Goal: Task Accomplishment & Management: Complete application form

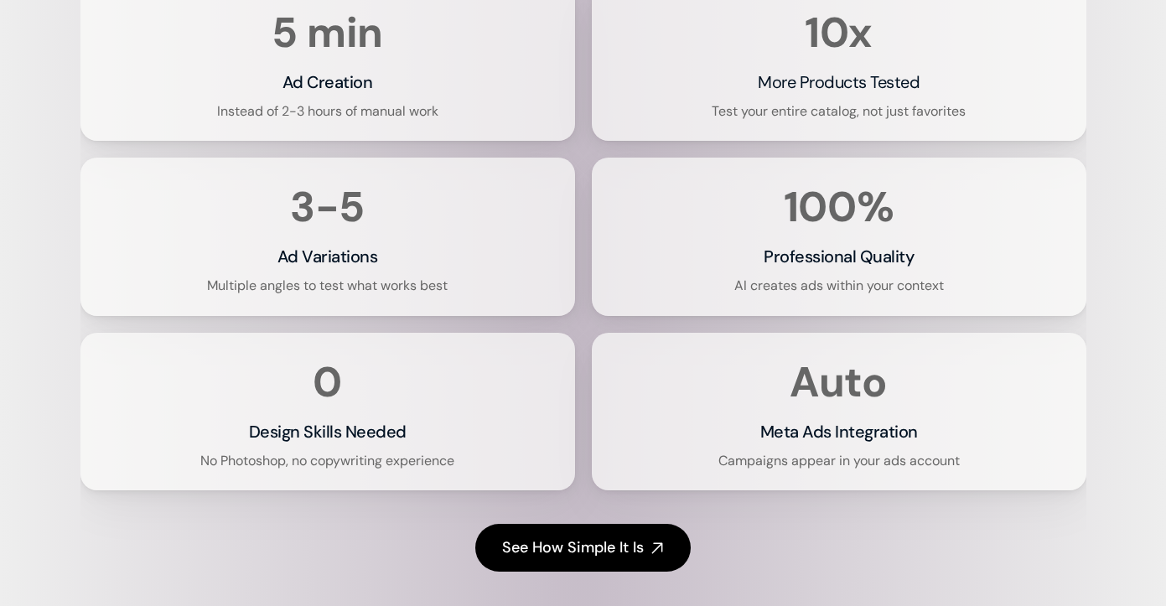
scroll to position [3069, 0]
drag, startPoint x: 287, startPoint y: 139, endPoint x: 381, endPoint y: 139, distance: 94.7
click at [381, 122] on div "5 min Ad Creation Instead of 2-3 hours of manual work" at bounding box center [328, 62] width 454 height 117
click at [763, 71] on div "10x More Products Tested Test your entire catalog, not just favorites" at bounding box center [839, 62] width 454 height 117
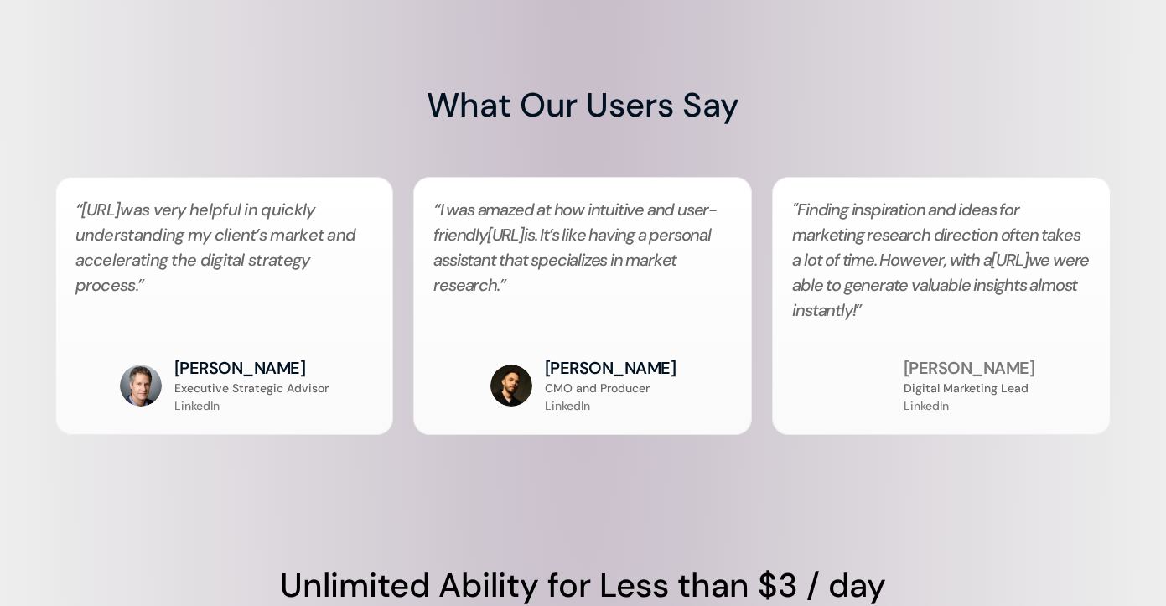
scroll to position [3625, 0]
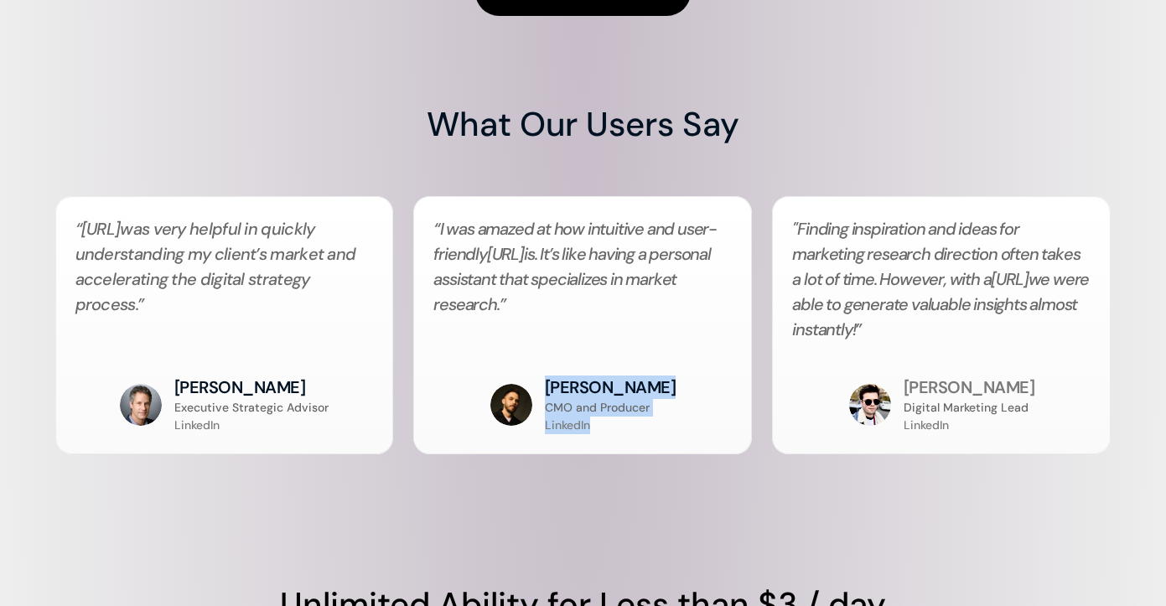
drag, startPoint x: 548, startPoint y: 449, endPoint x: 610, endPoint y: 508, distance: 85.4
click at [610, 454] on div "“ I was amazed at how intuitive and user-friendly ability.ai is. It’s like havi…" at bounding box center [582, 325] width 339 height 258
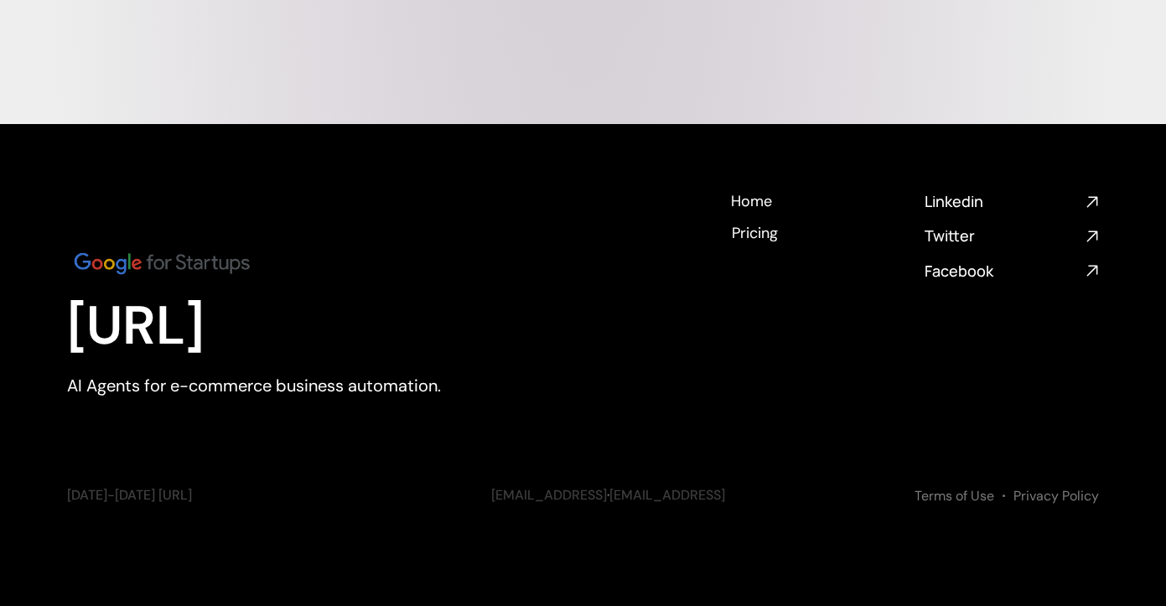
scroll to position [6158, 0]
click at [754, 241] on h4 "Pricing" at bounding box center [756, 231] width 46 height 21
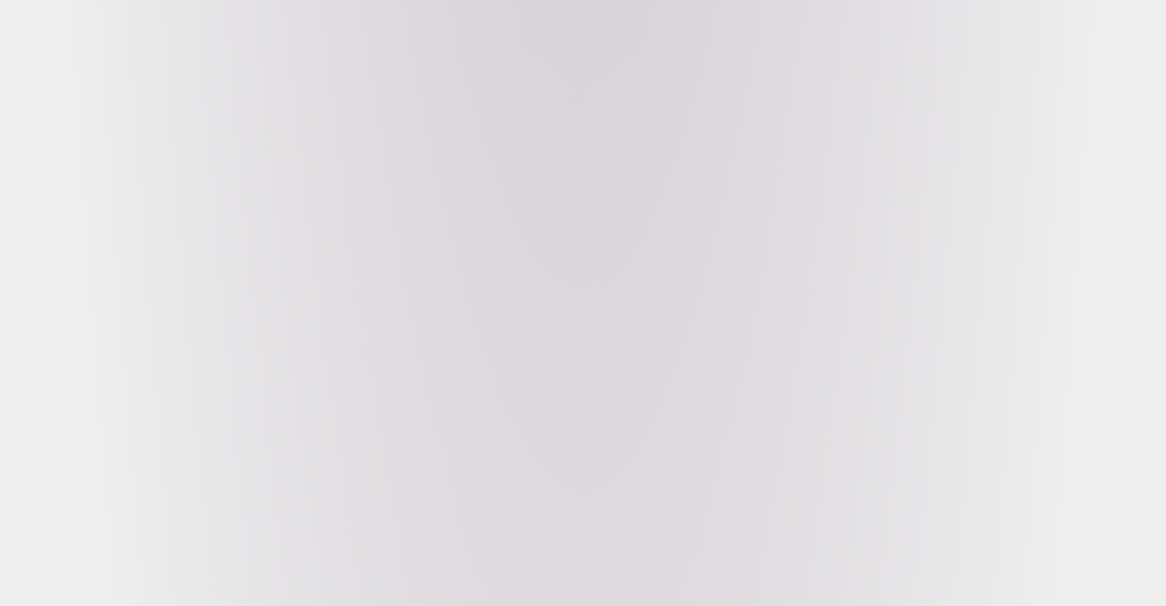
scroll to position [4139, 0]
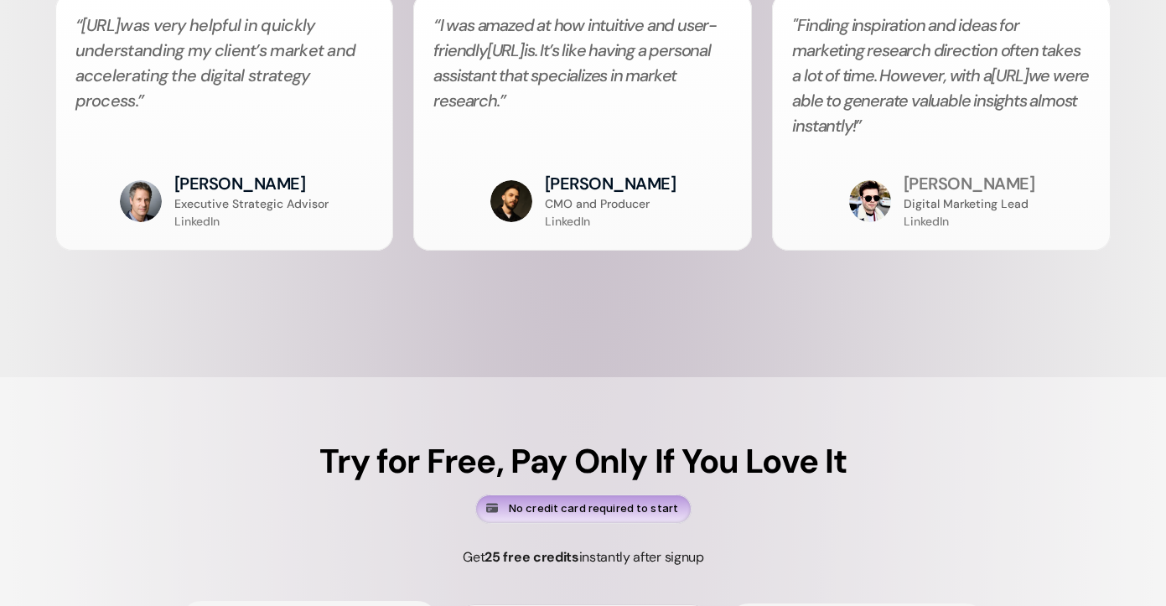
drag, startPoint x: 200, startPoint y: 328, endPoint x: 319, endPoint y: 330, distance: 119.9
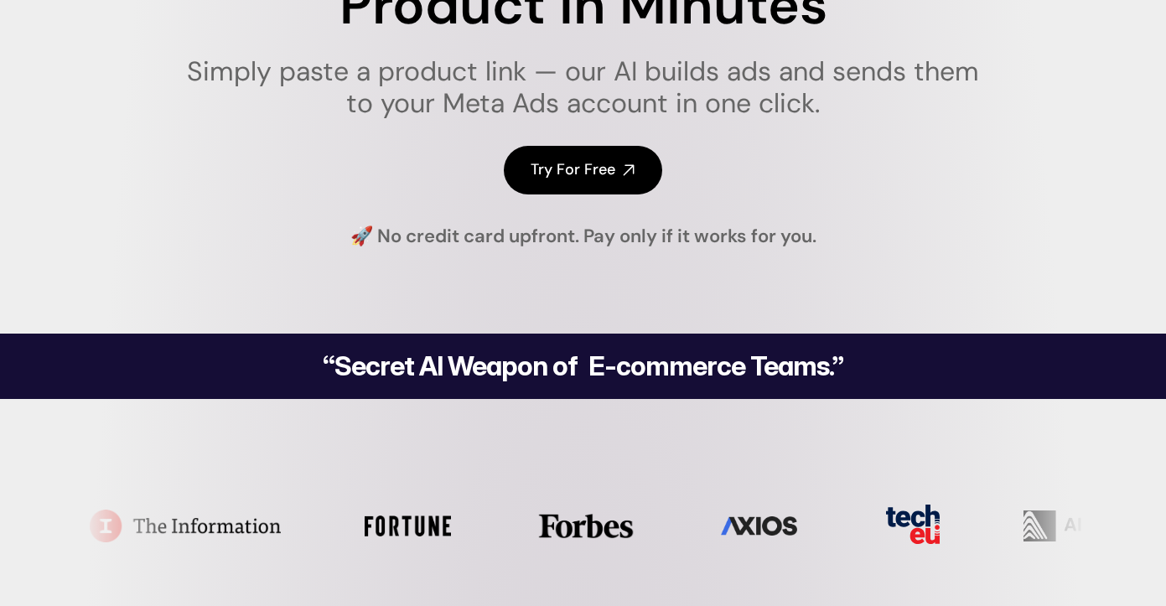
scroll to position [0, 0]
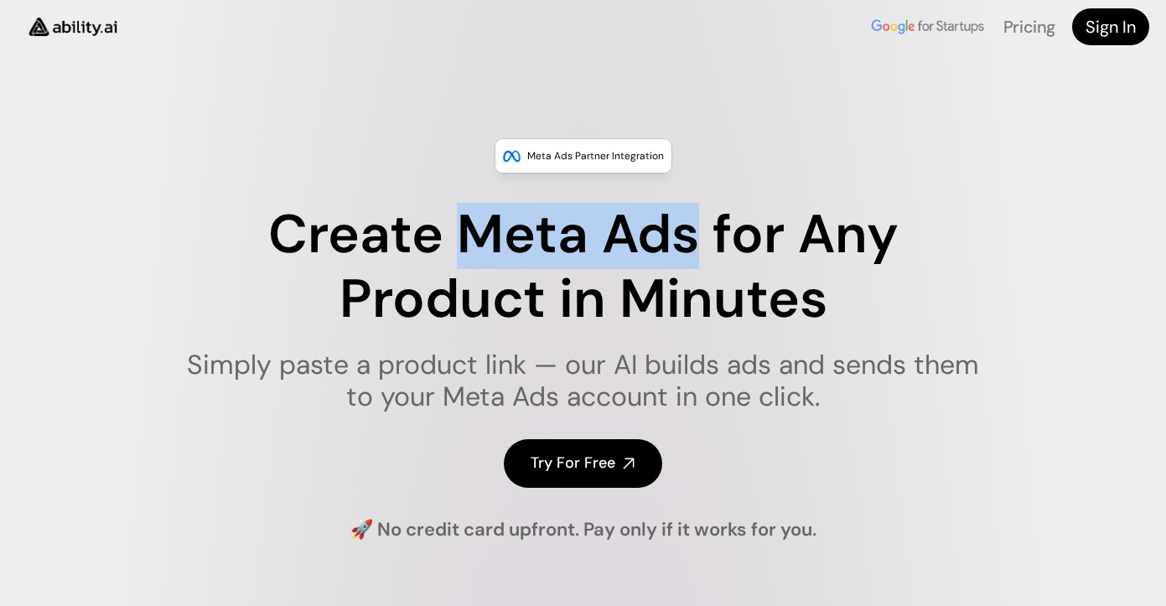
drag, startPoint x: 459, startPoint y: 231, endPoint x: 696, endPoint y: 236, distance: 236.5
click at [696, 236] on h1 "Create Meta Ads for Any Product in Minutes" at bounding box center [583, 267] width 814 height 129
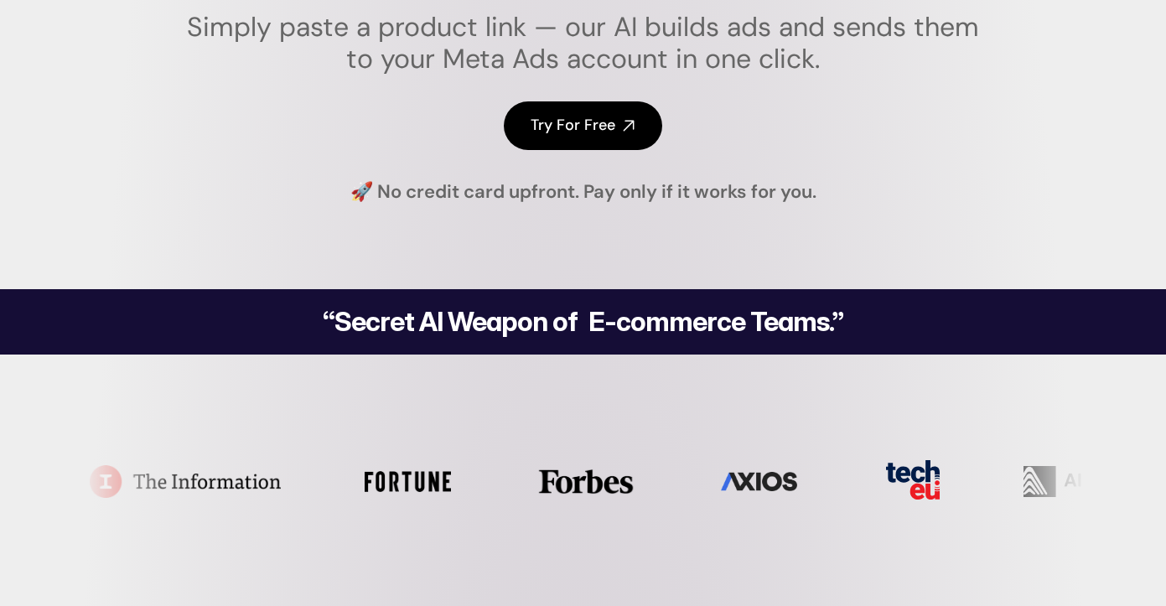
scroll to position [149, 0]
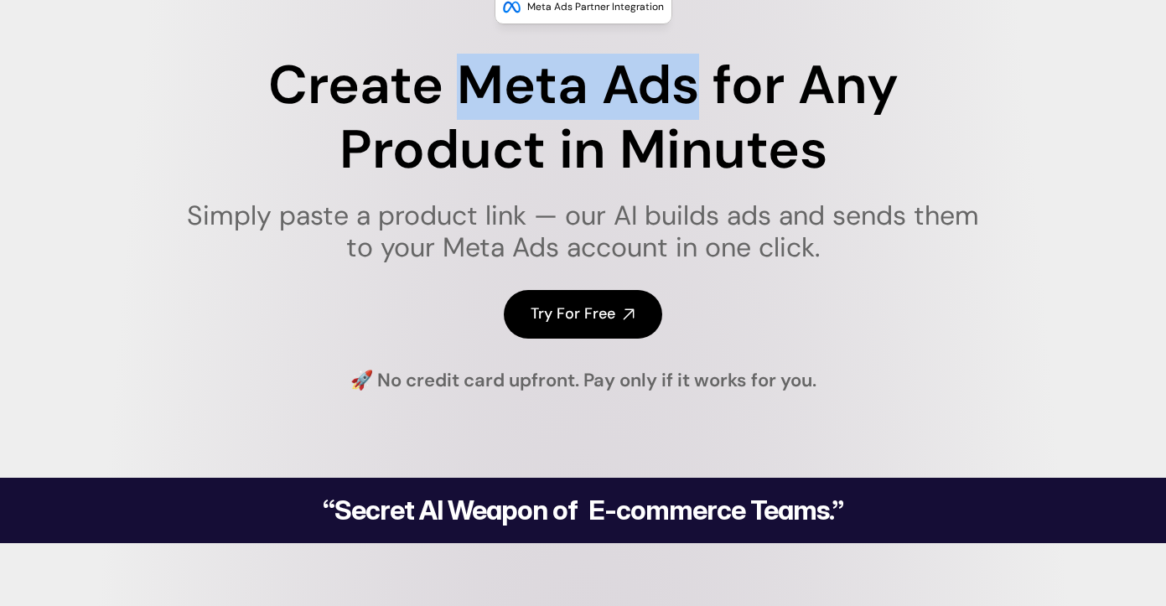
click at [466, 122] on h1 "Create Meta Ads for Any Product in Minutes" at bounding box center [583, 118] width 814 height 129
drag, startPoint x: 456, startPoint y: 78, endPoint x: 698, endPoint y: 75, distance: 241.5
click at [698, 75] on h1 "Create Meta Ads for Any Product in Minutes" at bounding box center [583, 118] width 814 height 129
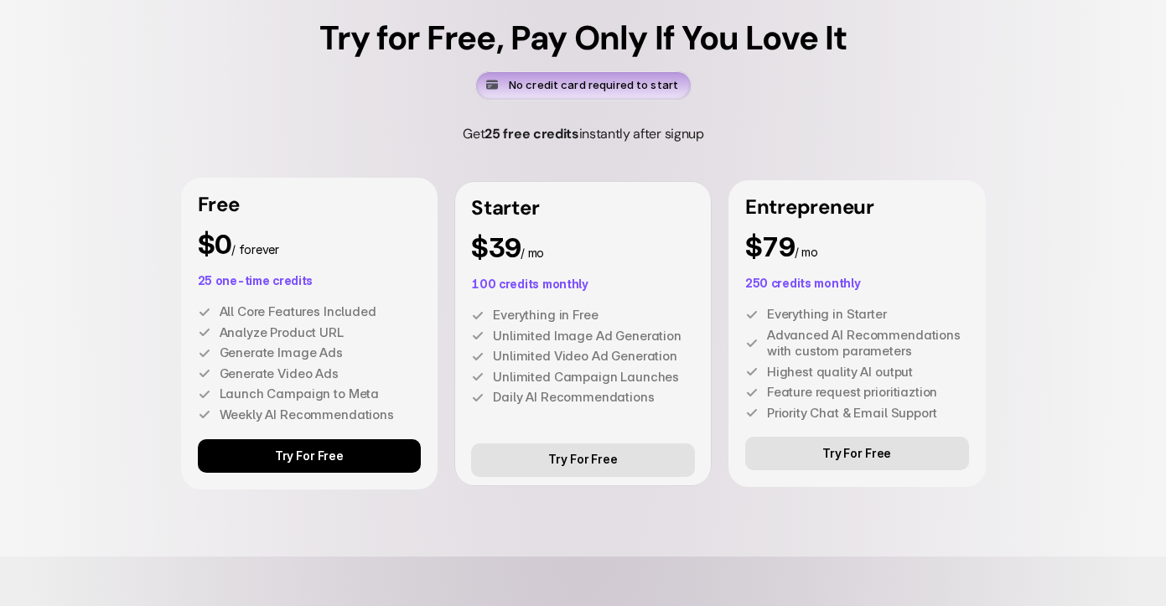
scroll to position [4566, 0]
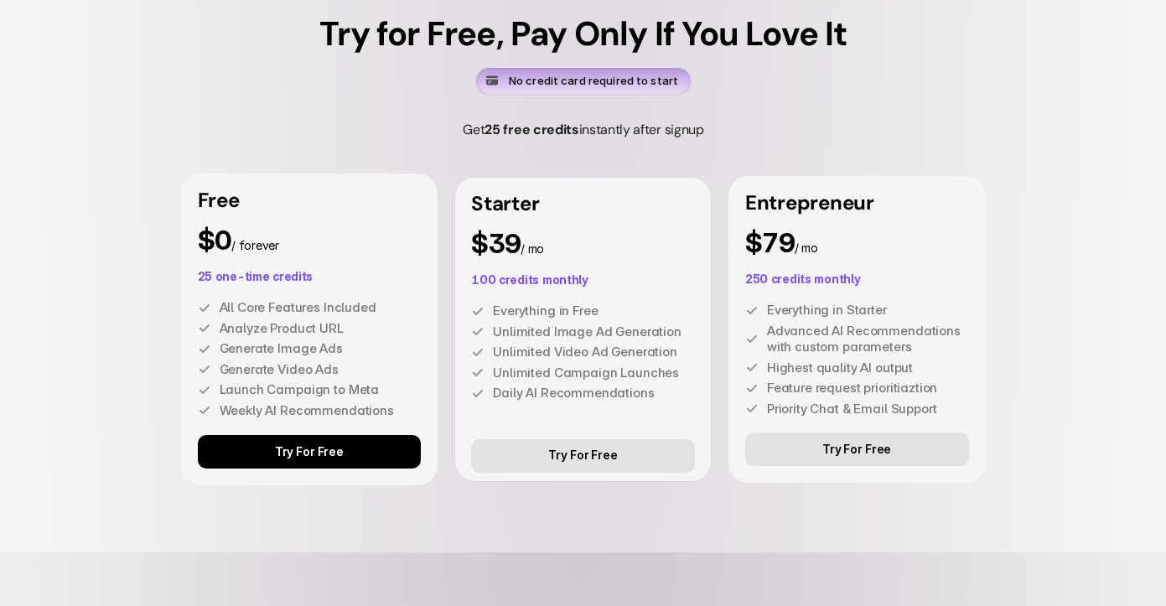
click at [859, 196] on div "Try for Free, Pay Only If You Love It No credit card required to start Get 25 f…" at bounding box center [583, 251] width 1166 height 603
drag, startPoint x: 470, startPoint y: 304, endPoint x: 594, endPoint y: 302, distance: 124.1
click at [594, 257] on p "$39 / mo" at bounding box center [583, 244] width 224 height 27
click at [672, 228] on div "Try for Free, Pay Only If You Love It No credit card required to start Get 25 f…" at bounding box center [583, 251] width 1166 height 603
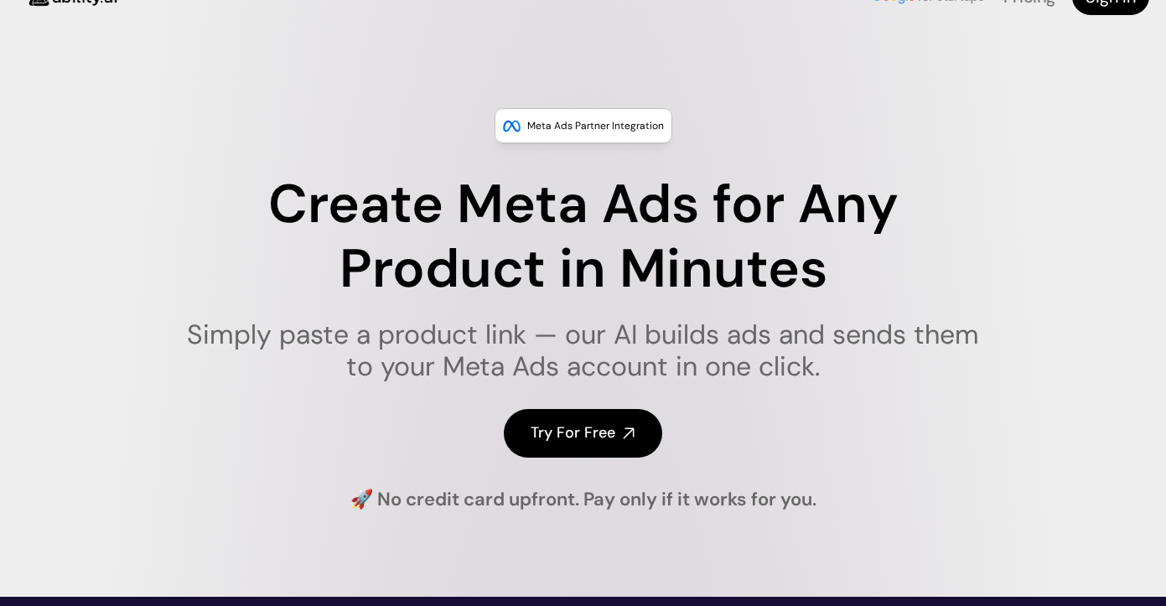
scroll to position [0, 0]
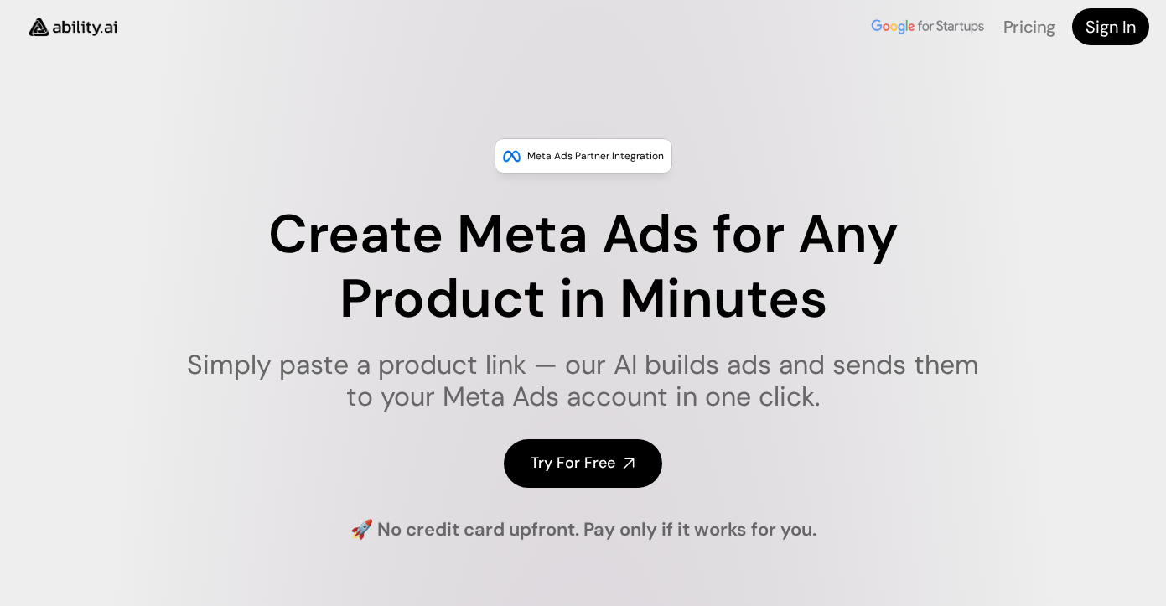
click at [216, 299] on h1 "Create Meta Ads for Any Product in Minutes" at bounding box center [583, 267] width 814 height 129
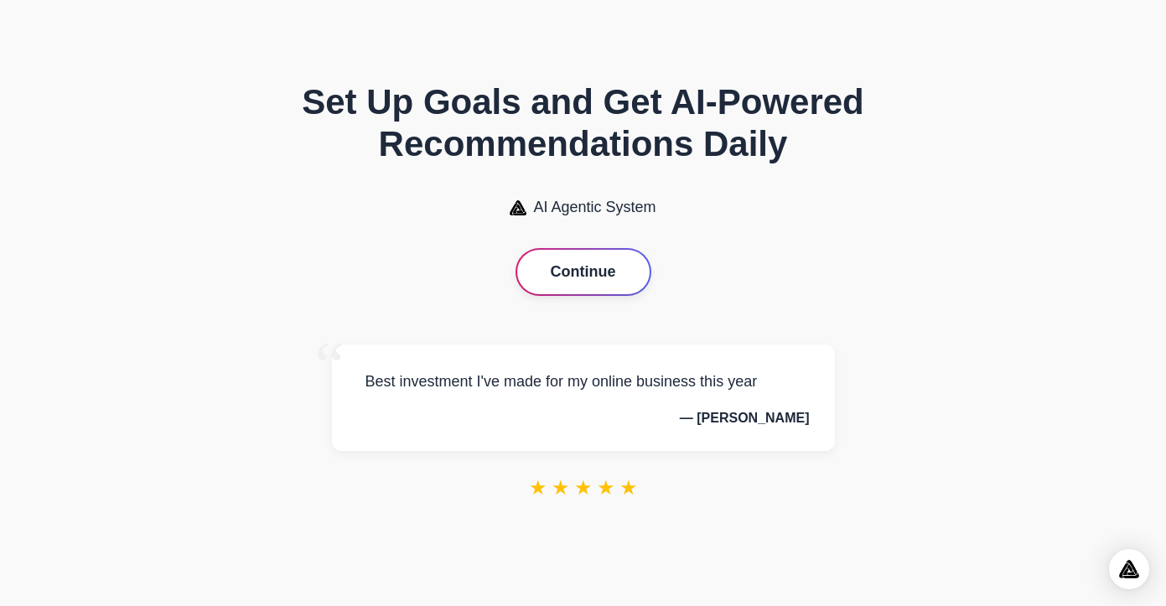
click at [577, 276] on button "Continue" at bounding box center [583, 272] width 132 height 44
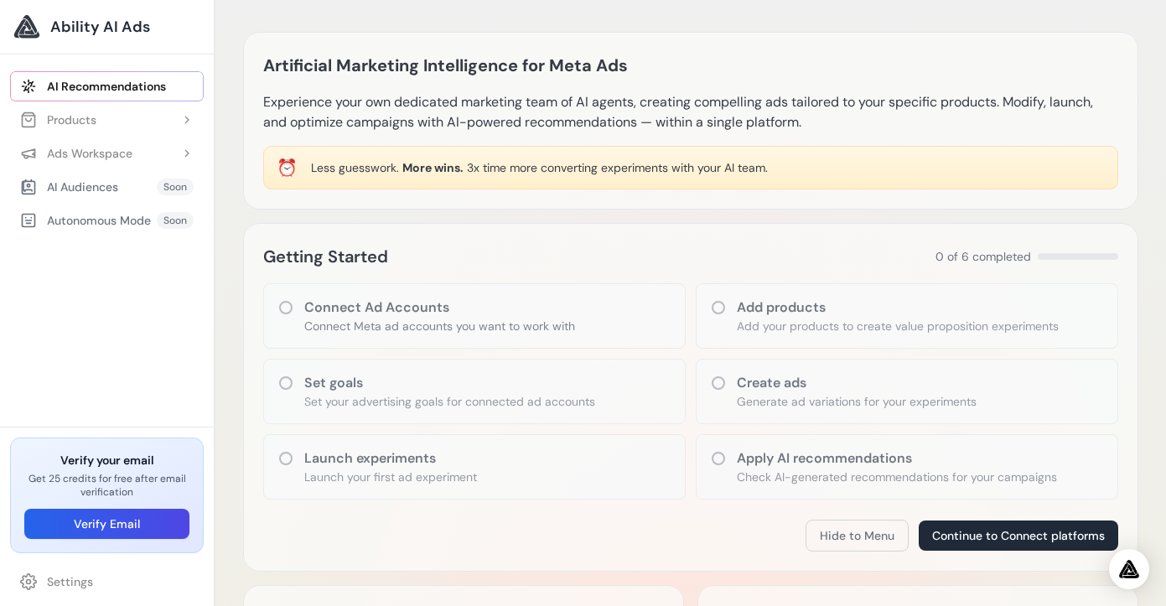
scroll to position [18, 0]
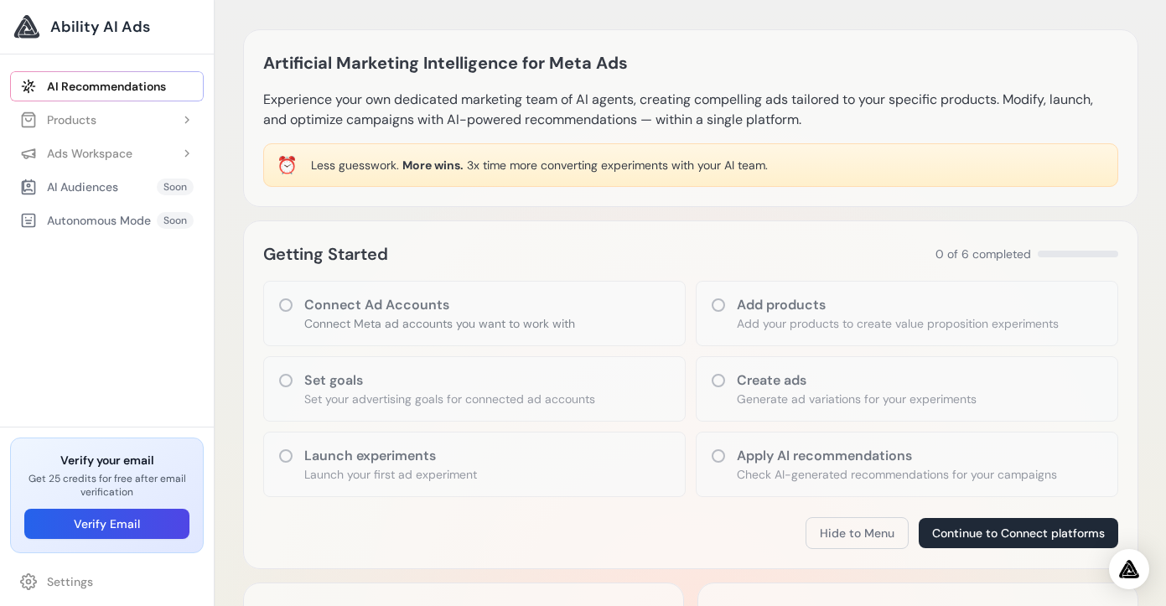
click at [430, 315] on p "Connect Meta ad accounts you want to work with" at bounding box center [439, 323] width 271 height 17
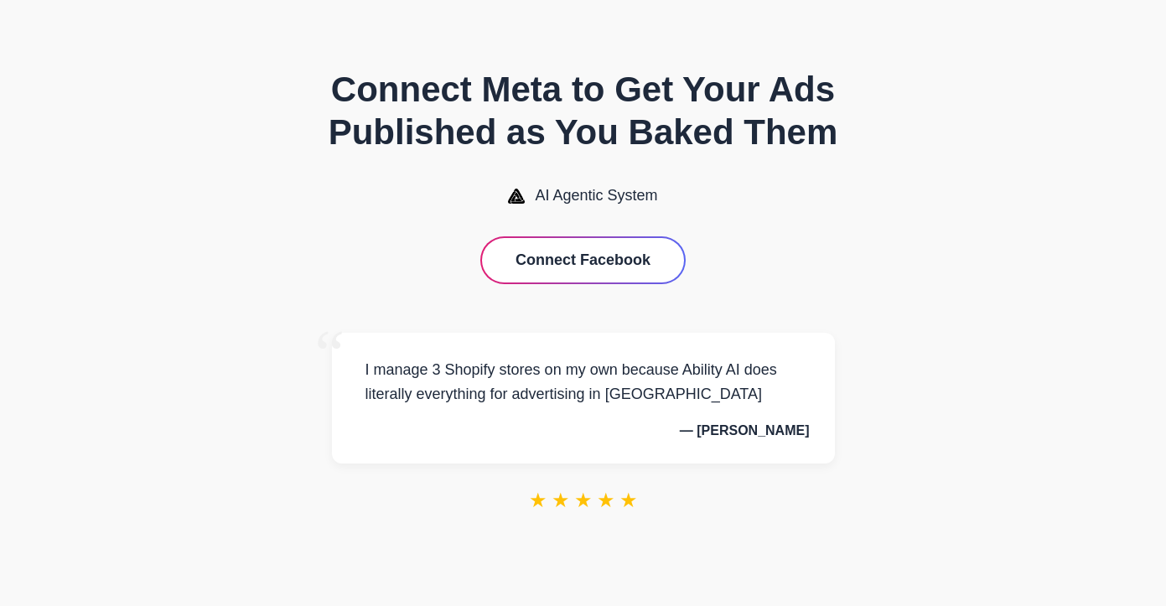
click at [0, 0] on div "Connecting to Meta..." at bounding box center [0, 0] width 0 height 0
click at [566, 262] on button "Connect Facebook" at bounding box center [583, 260] width 202 height 44
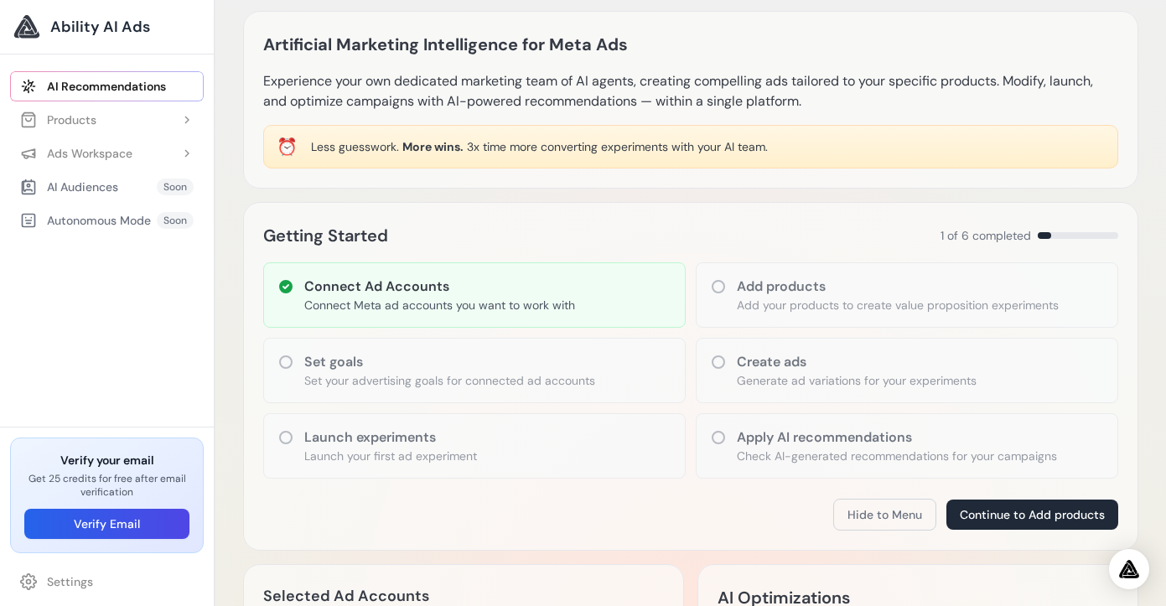
scroll to position [43, 0]
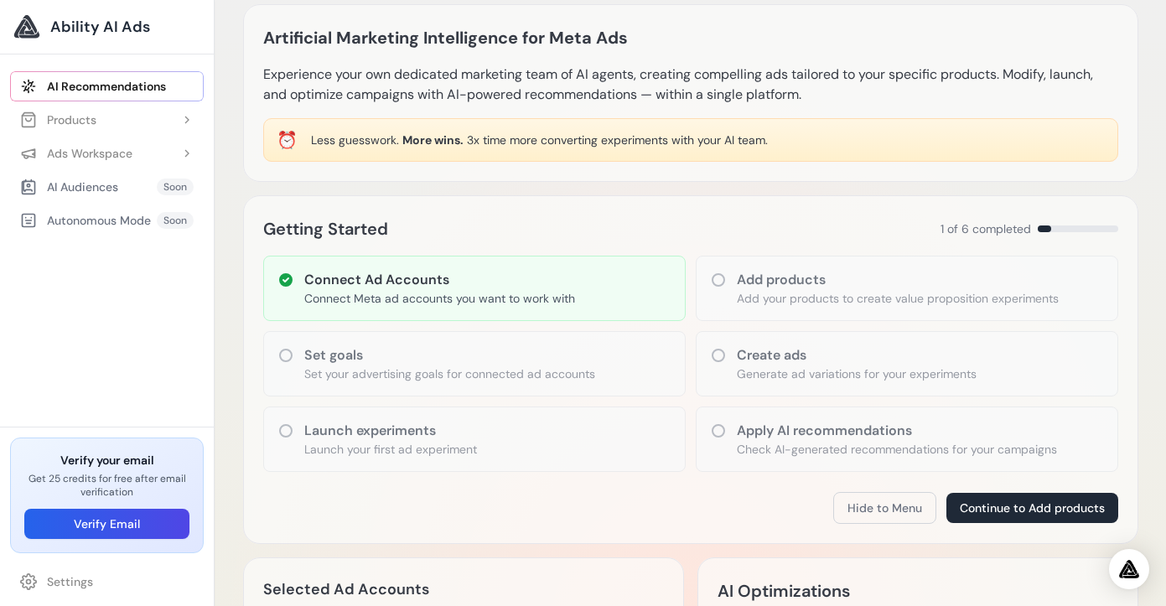
click at [409, 355] on h3 "Set goals" at bounding box center [449, 355] width 291 height 20
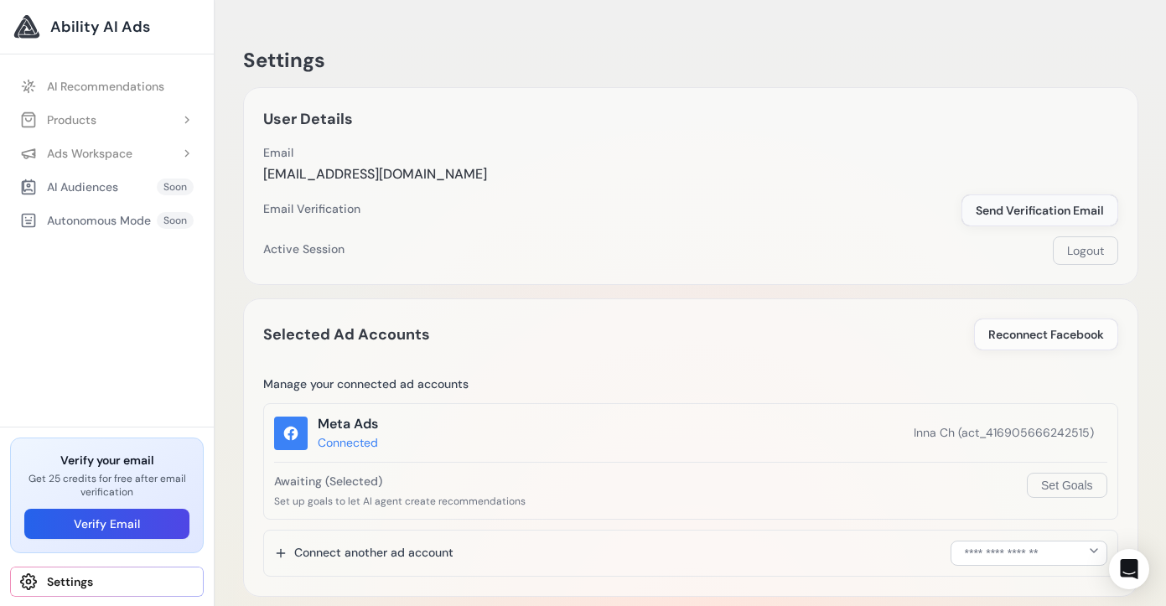
click at [1045, 206] on span "Send Verification Email" at bounding box center [1040, 210] width 128 height 17
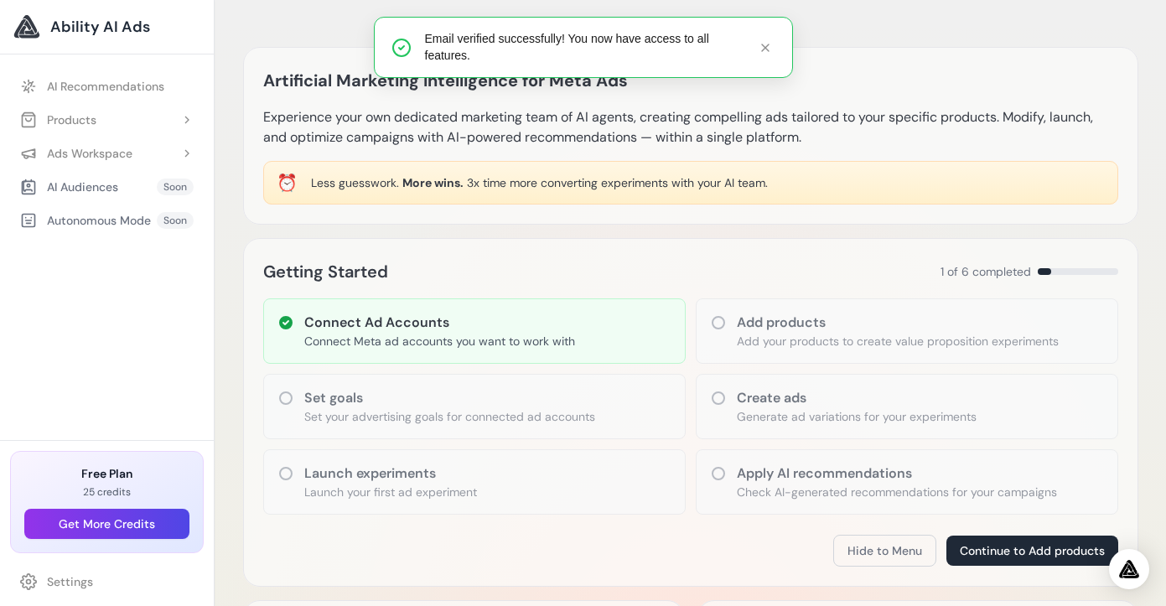
click at [549, 405] on h3 "Set goals" at bounding box center [449, 398] width 291 height 20
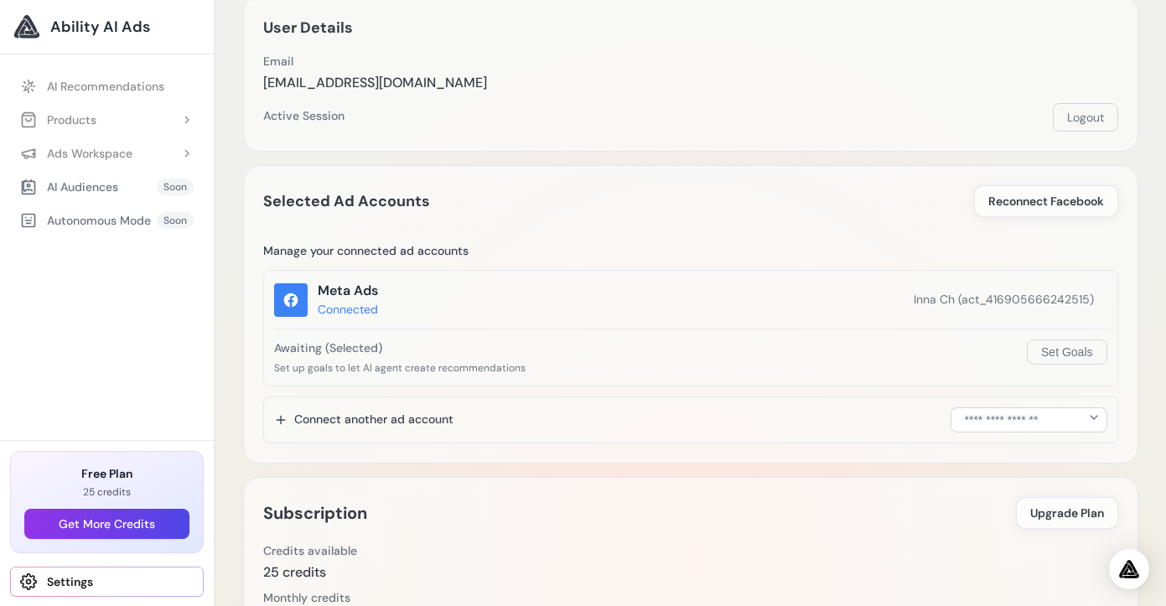
scroll to position [94, 0]
click at [1060, 350] on button "Set Goals" at bounding box center [1067, 349] width 80 height 25
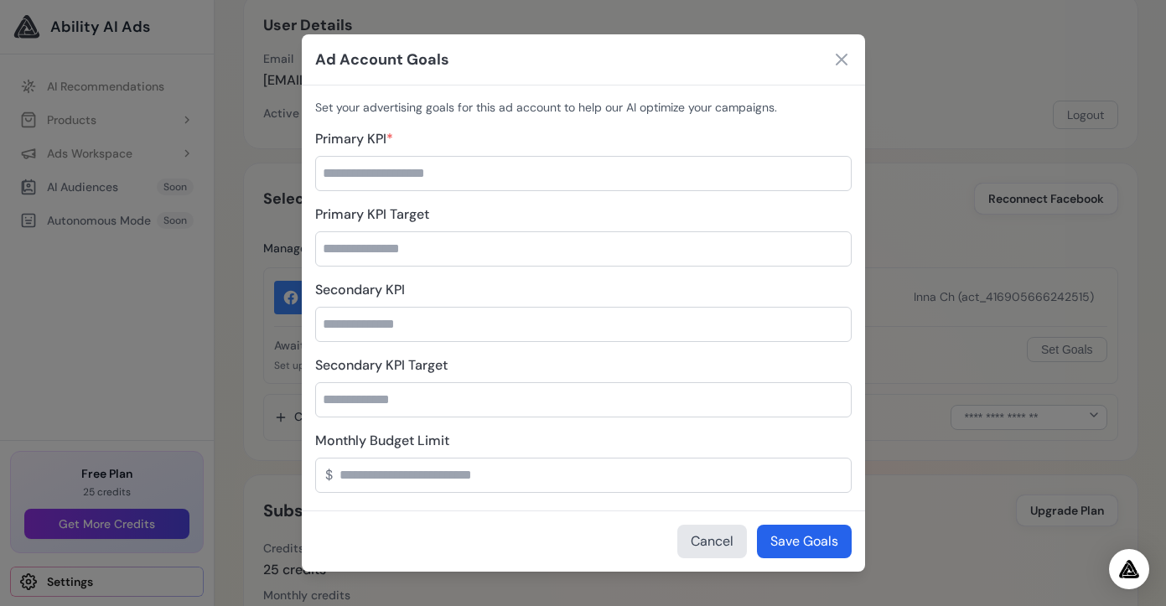
click at [363, 175] on input "Primary KPI *" at bounding box center [583, 173] width 537 height 35
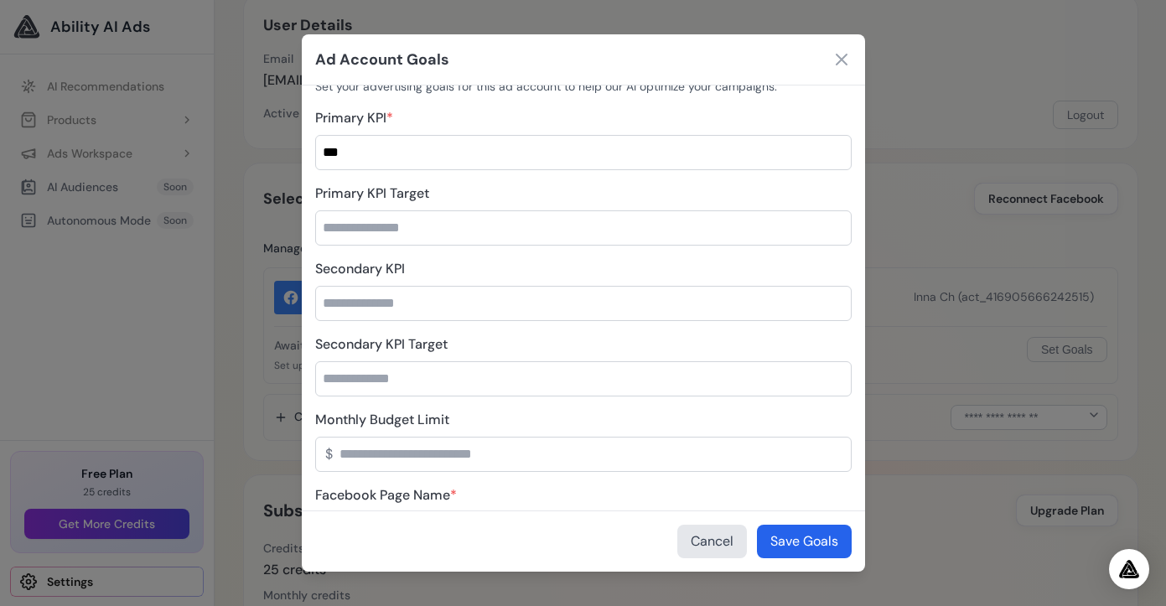
type input "***"
click at [416, 456] on input "Monthly Budget Limit" at bounding box center [583, 454] width 537 height 35
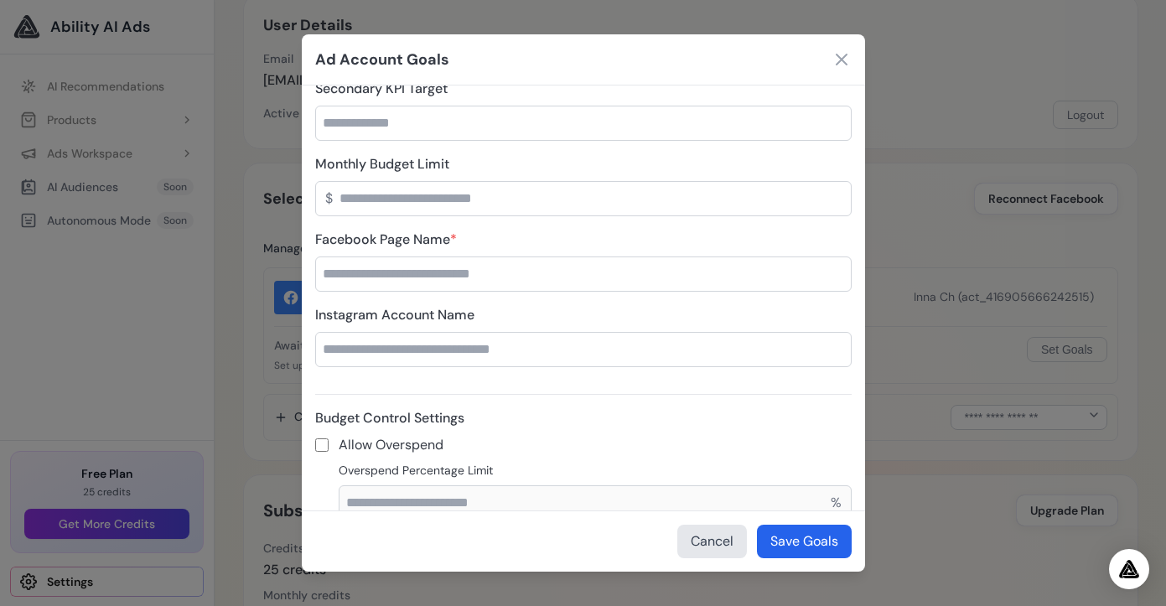
scroll to position [284, 0]
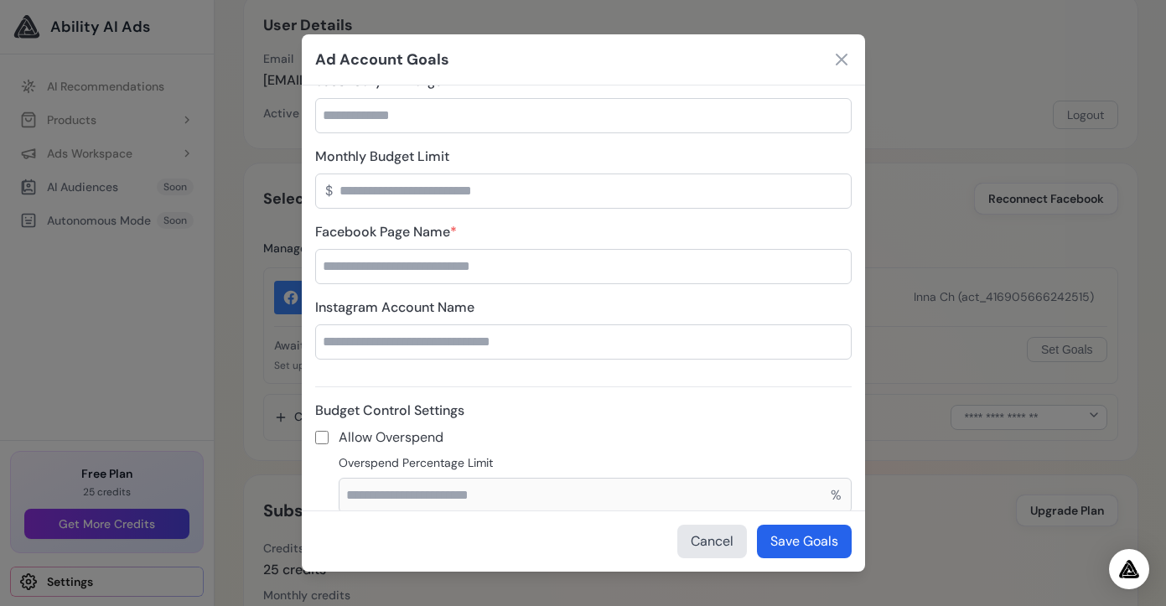
type input "***"
click at [437, 270] on input "Facebook Page Name *" at bounding box center [583, 266] width 537 height 35
type input "*********"
click at [449, 330] on input "Instagram Account Name" at bounding box center [583, 341] width 537 height 35
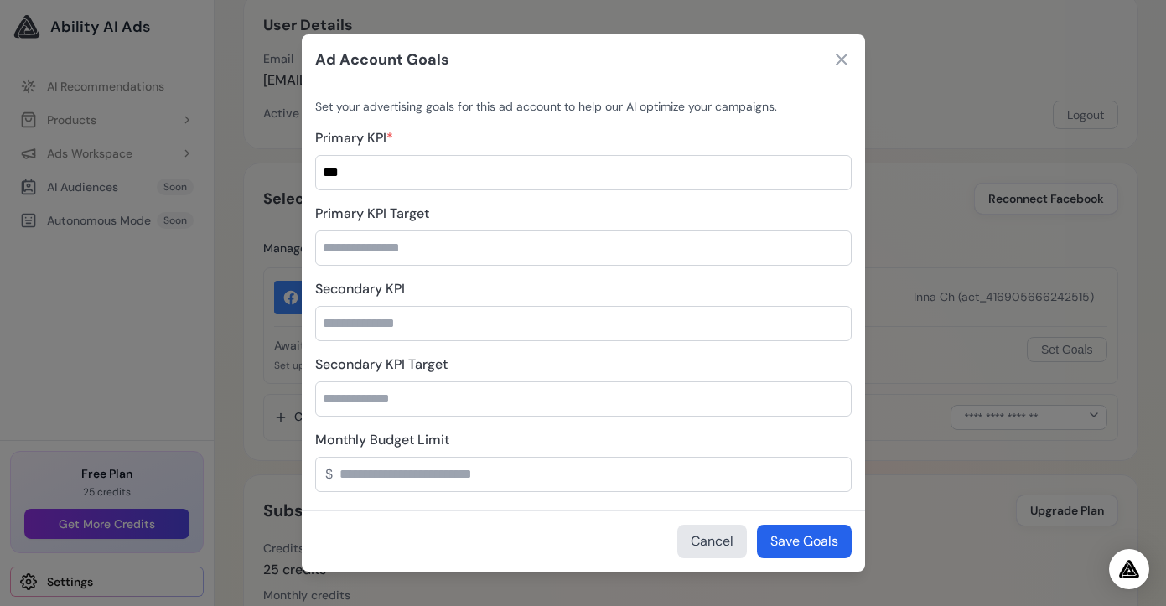
scroll to position [0, 0]
click at [427, 246] on input "Primary KPI Target" at bounding box center [583, 248] width 537 height 35
type input "*"
type input "**"
click at [379, 321] on input "Secondary KPI" at bounding box center [583, 324] width 537 height 35
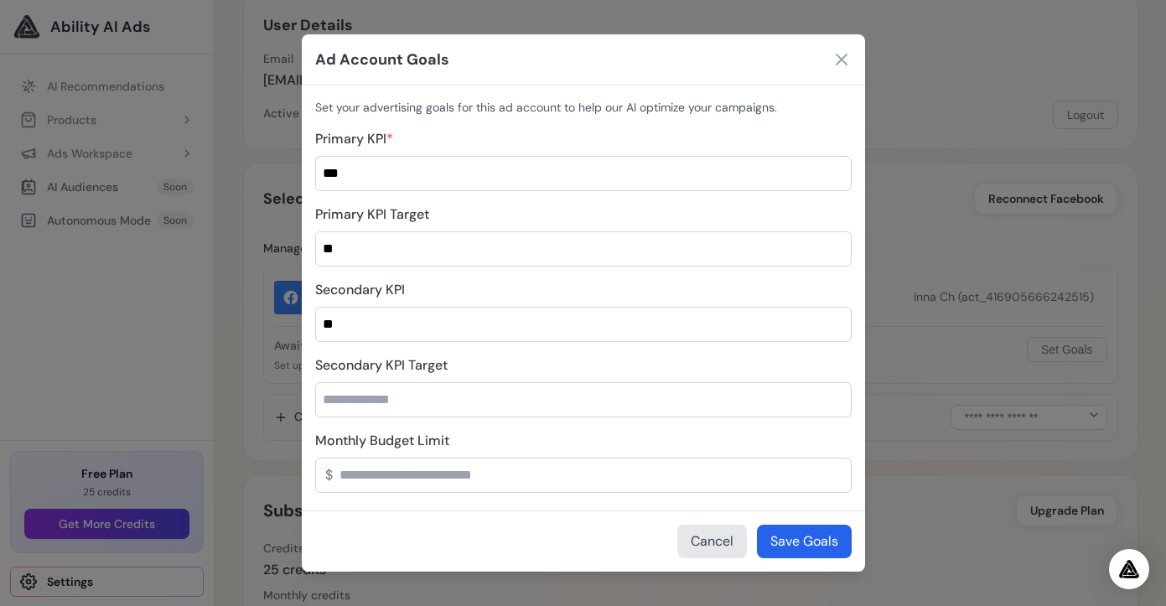
type input "**"
click at [415, 395] on input "Secondary KPI Target" at bounding box center [583, 399] width 537 height 35
type input "**"
click at [419, 283] on label "Secondary KPI" at bounding box center [583, 290] width 537 height 20
click at [419, 307] on input "**" at bounding box center [583, 324] width 537 height 35
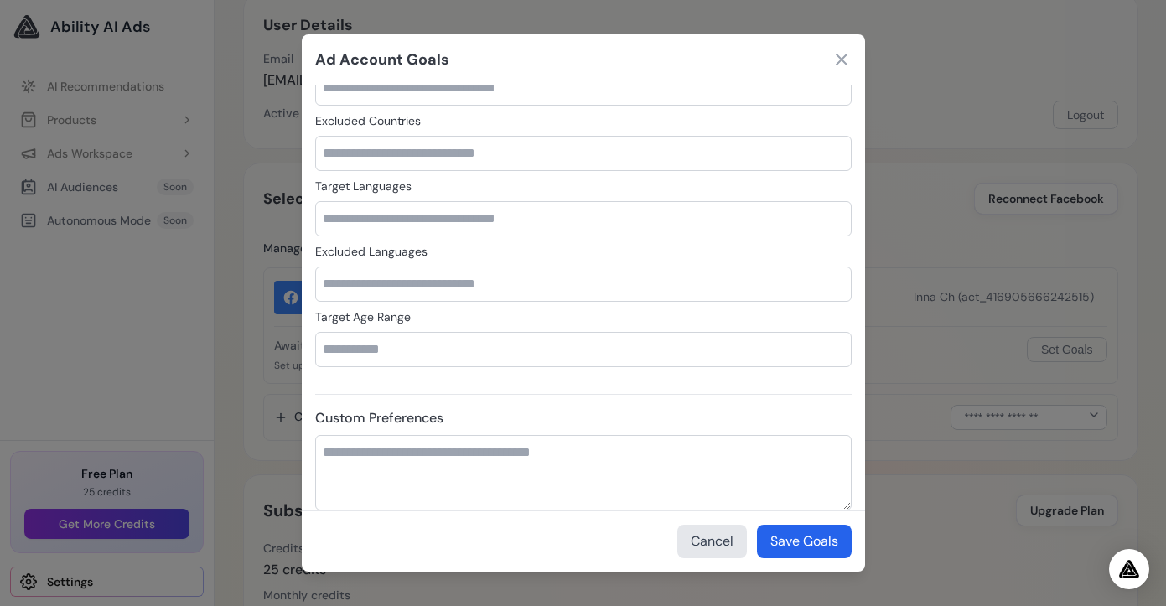
scroll to position [858, 0]
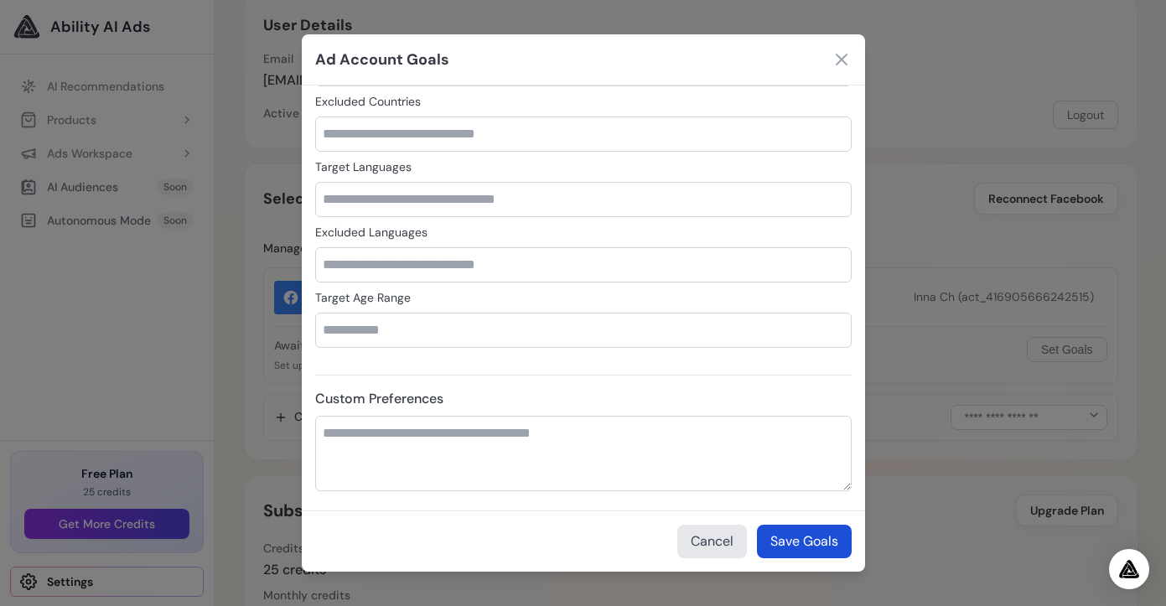
click at [811, 540] on button "Save Goals" at bounding box center [804, 542] width 95 height 34
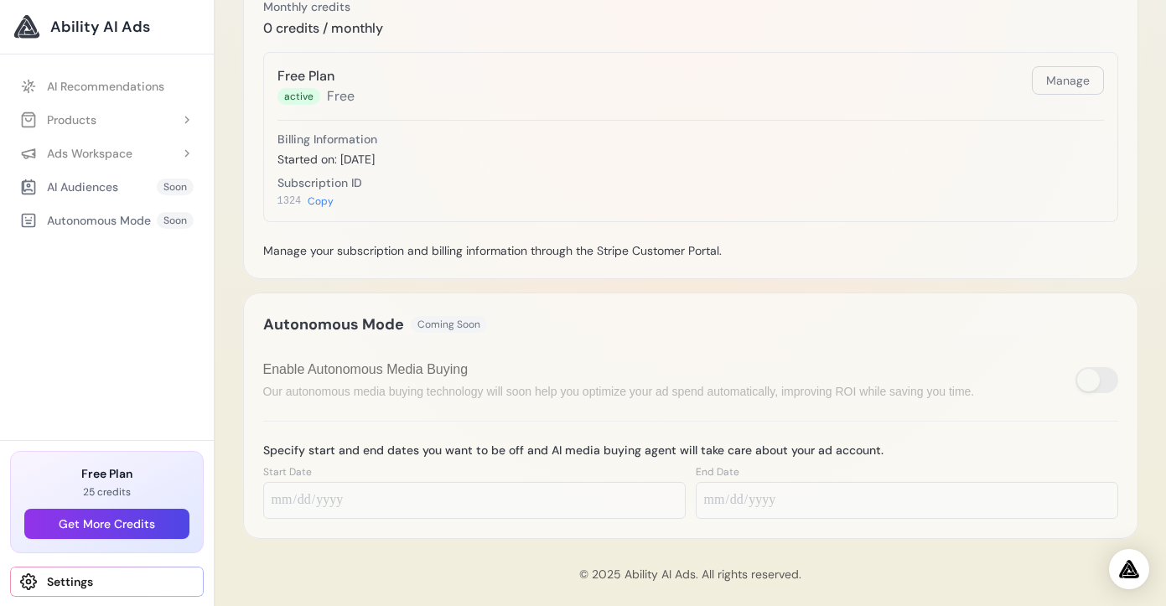
scroll to position [698, 0]
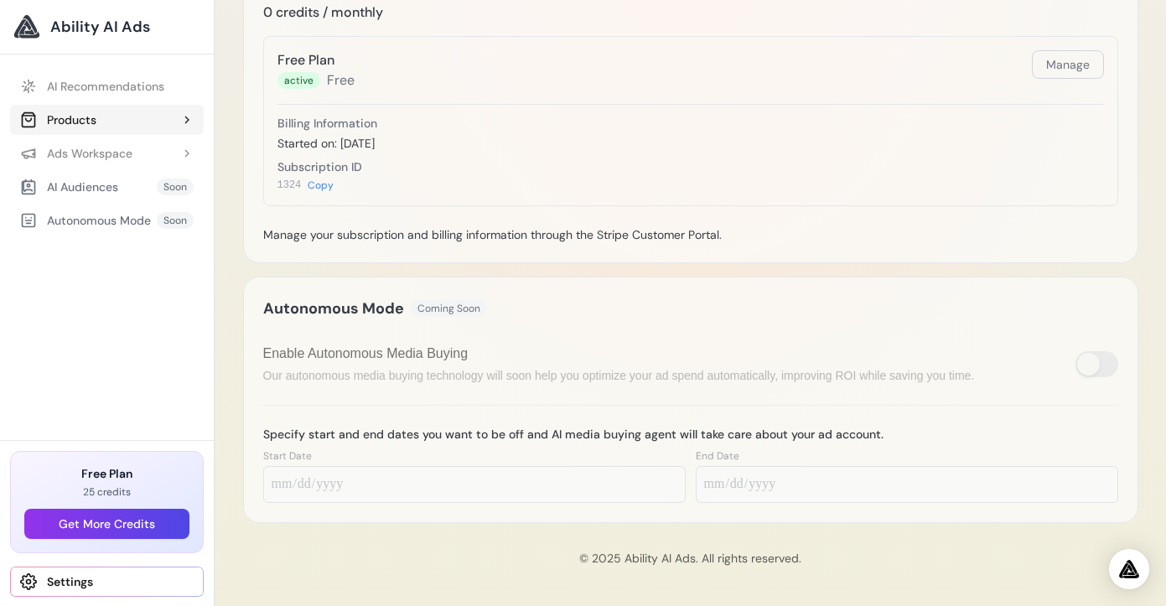
click at [95, 128] on button "Products" at bounding box center [107, 120] width 194 height 30
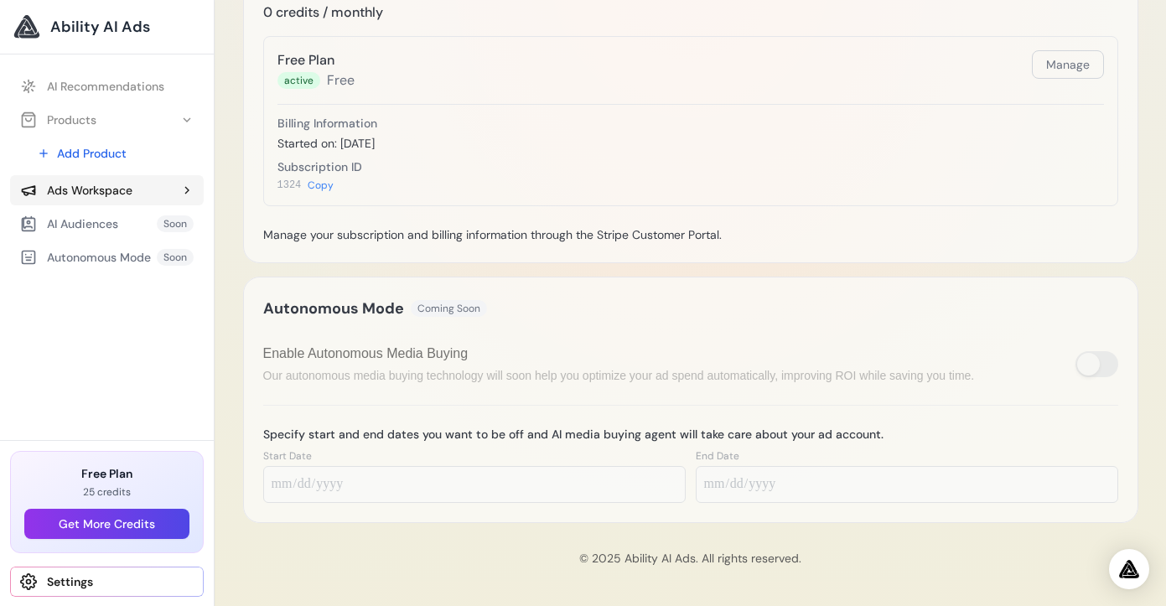
click at [95, 194] on div "Ads Workspace" at bounding box center [76, 190] width 112 height 17
click at [91, 257] on div "AI Audiences" at bounding box center [69, 260] width 98 height 17
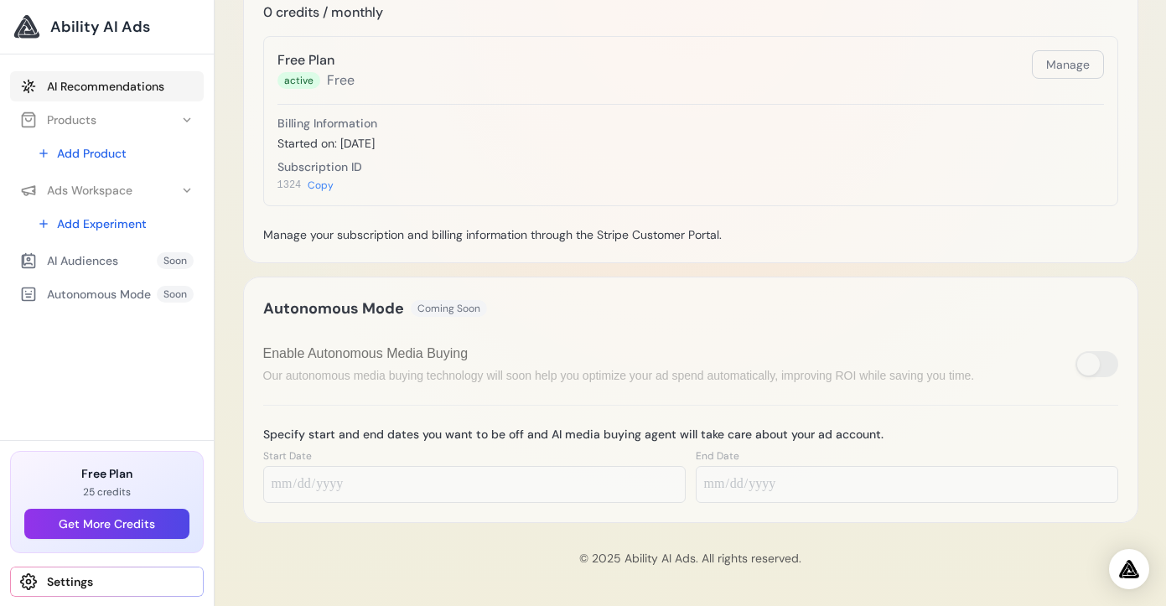
click at [138, 89] on link "AI Recommendations" at bounding box center [107, 86] width 194 height 30
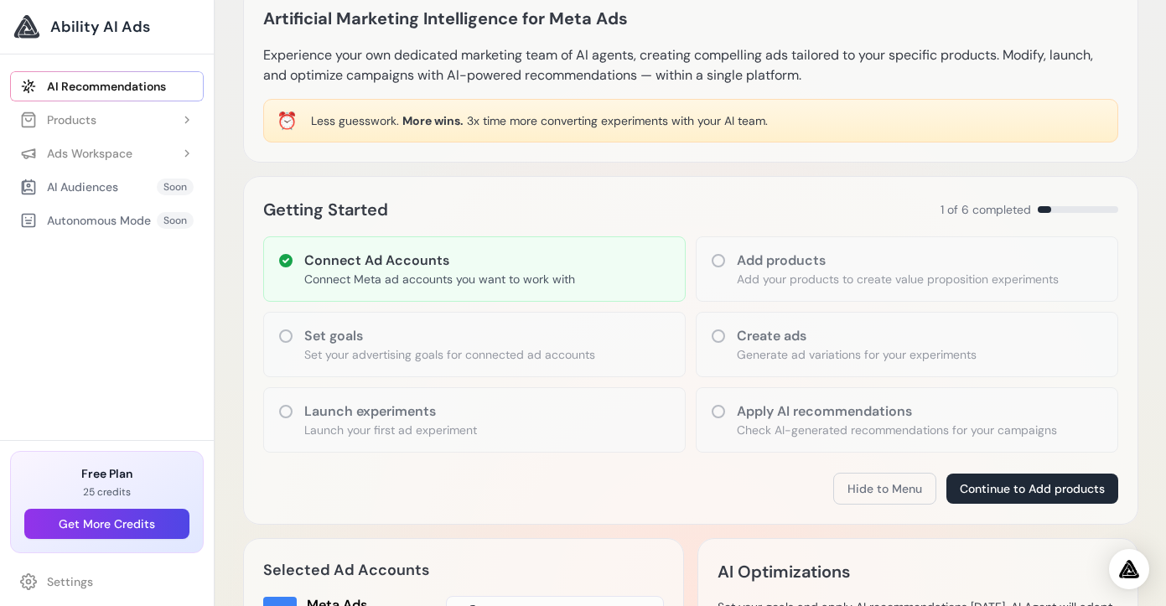
scroll to position [70, 0]
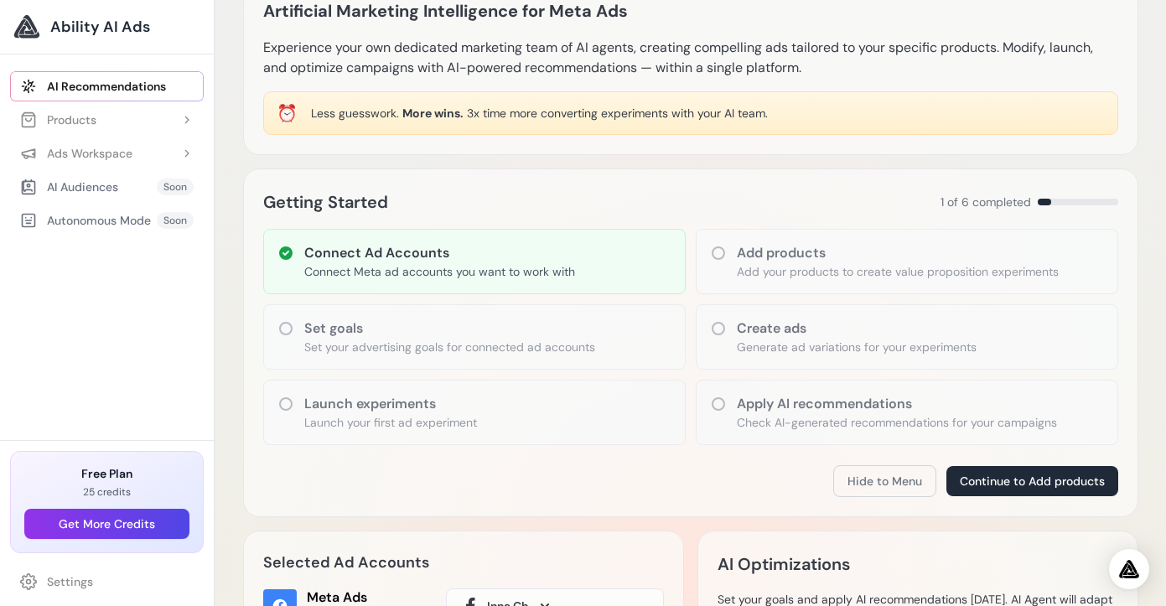
click at [760, 338] on h3 "Create ads" at bounding box center [857, 329] width 240 height 20
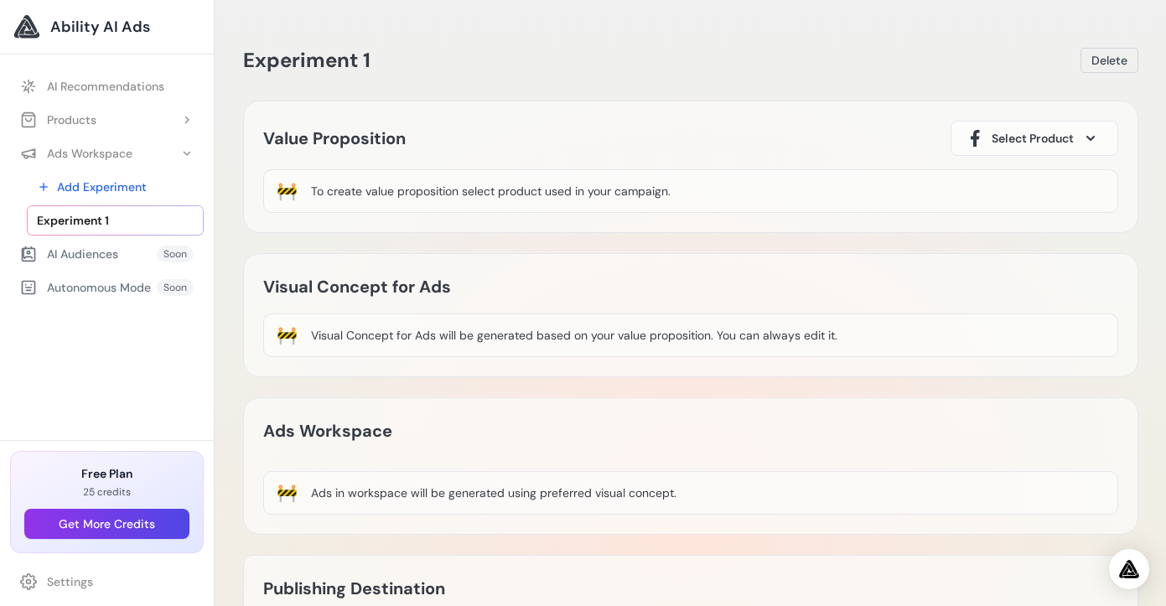
click at [1091, 140] on icon at bounding box center [1090, 138] width 7 height 3
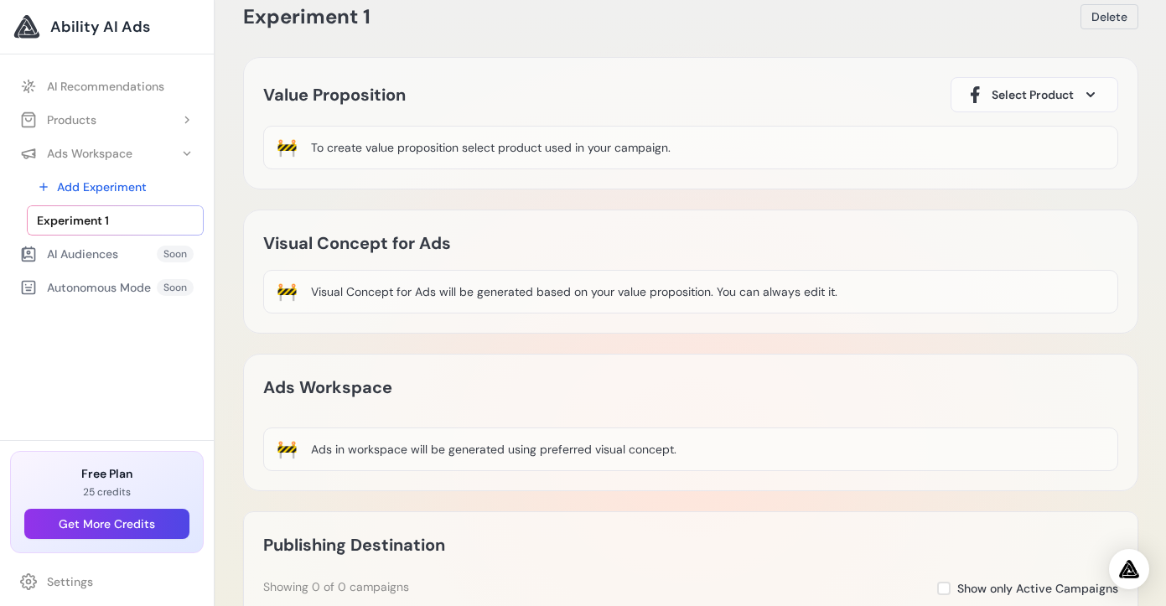
scroll to position [57, 0]
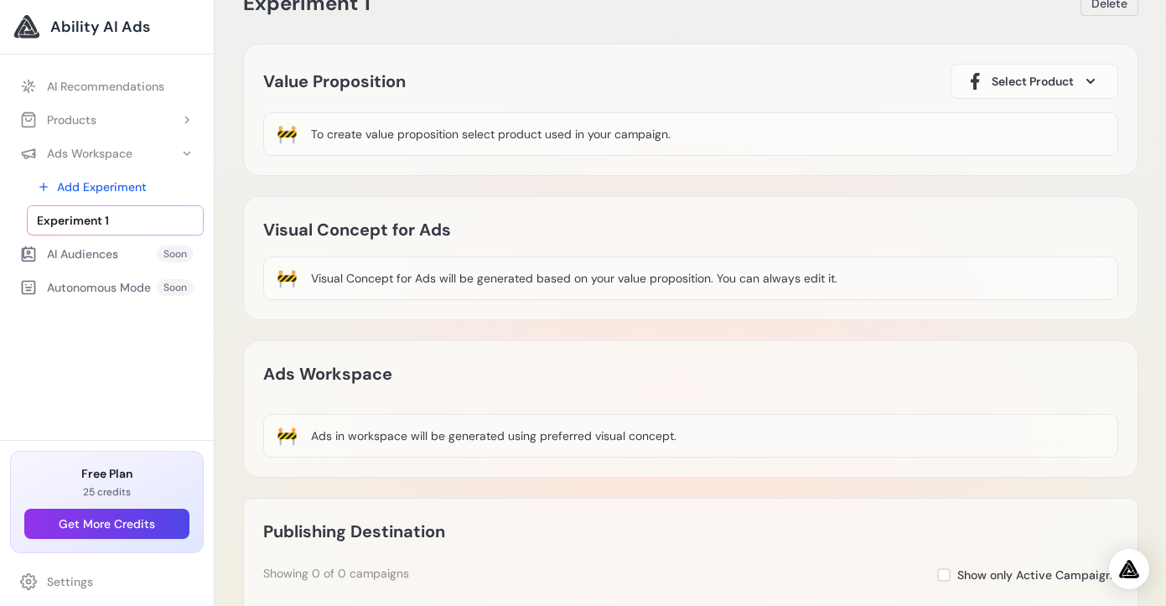
click at [556, 281] on div "Visual Concept for Ads will be generated based on your value proposition. You c…" at bounding box center [574, 278] width 527 height 17
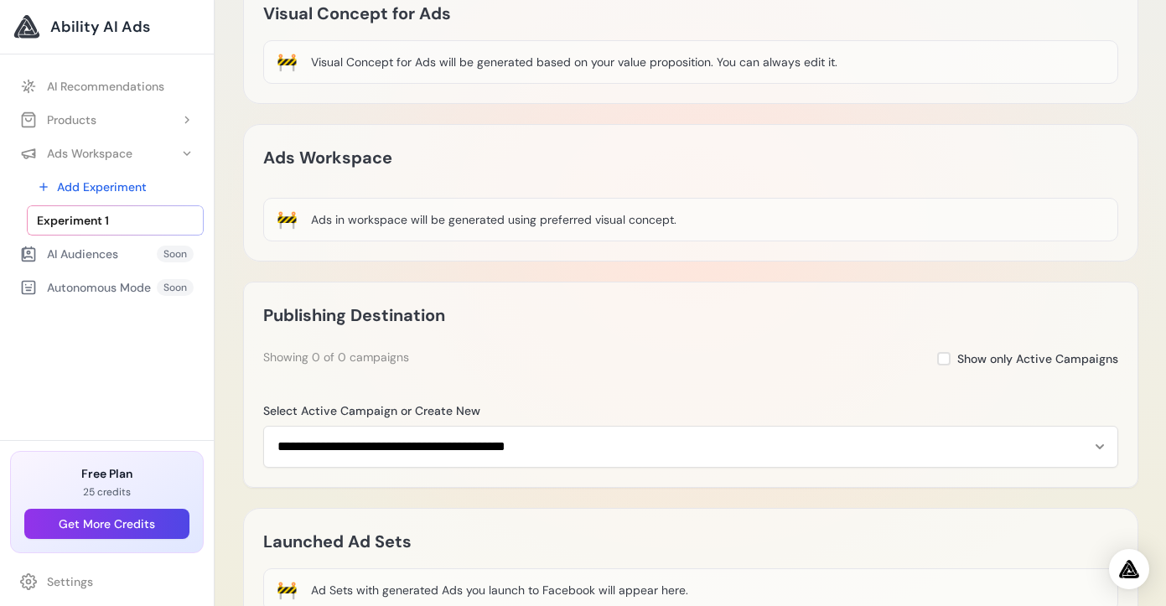
scroll to position [397, 0]
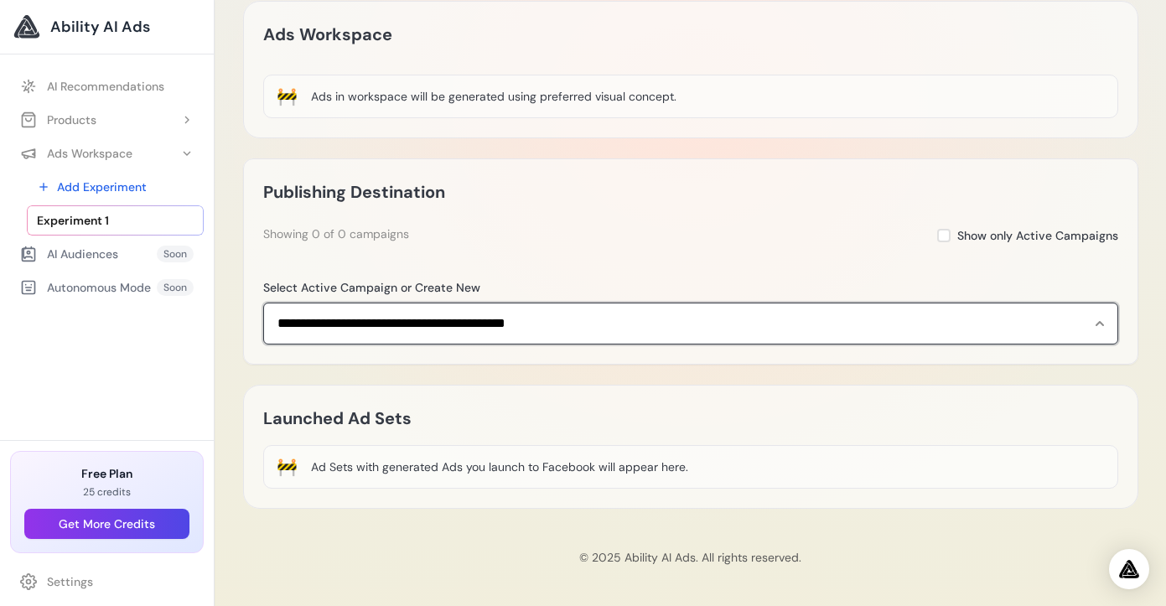
click at [550, 319] on select "**********" at bounding box center [690, 324] width 855 height 42
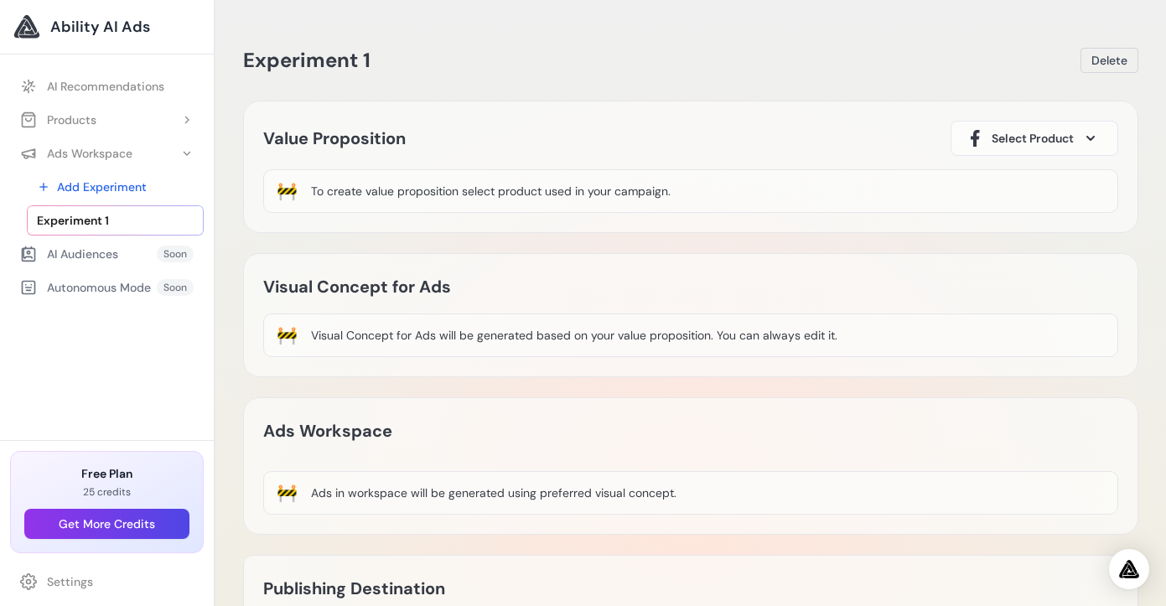
click at [450, 189] on div "To create value proposition select product used in your campaign." at bounding box center [491, 191] width 360 height 17
drag, startPoint x: 669, startPoint y: 182, endPoint x: 472, endPoint y: 179, distance: 197.0
click at [472, 179] on div "🚧 To create value proposition select product used in your campaign." at bounding box center [690, 191] width 855 height 44
click at [475, 193] on div "To create value proposition select product used in your campaign." at bounding box center [491, 191] width 360 height 17
click at [97, 119] on button "Products" at bounding box center [107, 120] width 194 height 30
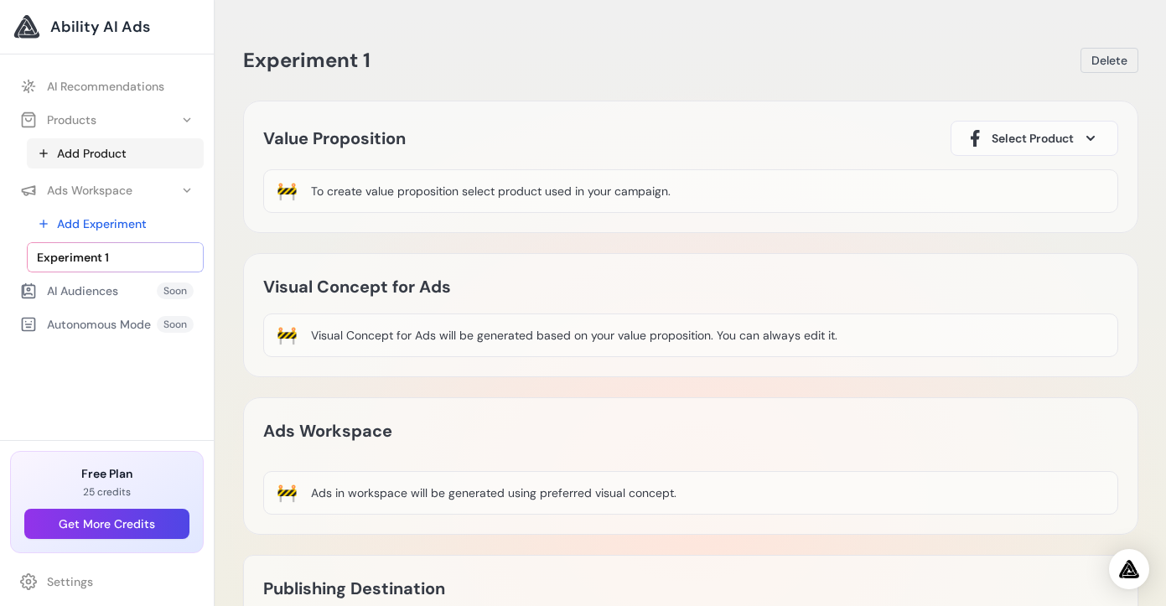
click at [100, 159] on link "Add Product" at bounding box center [115, 153] width 177 height 30
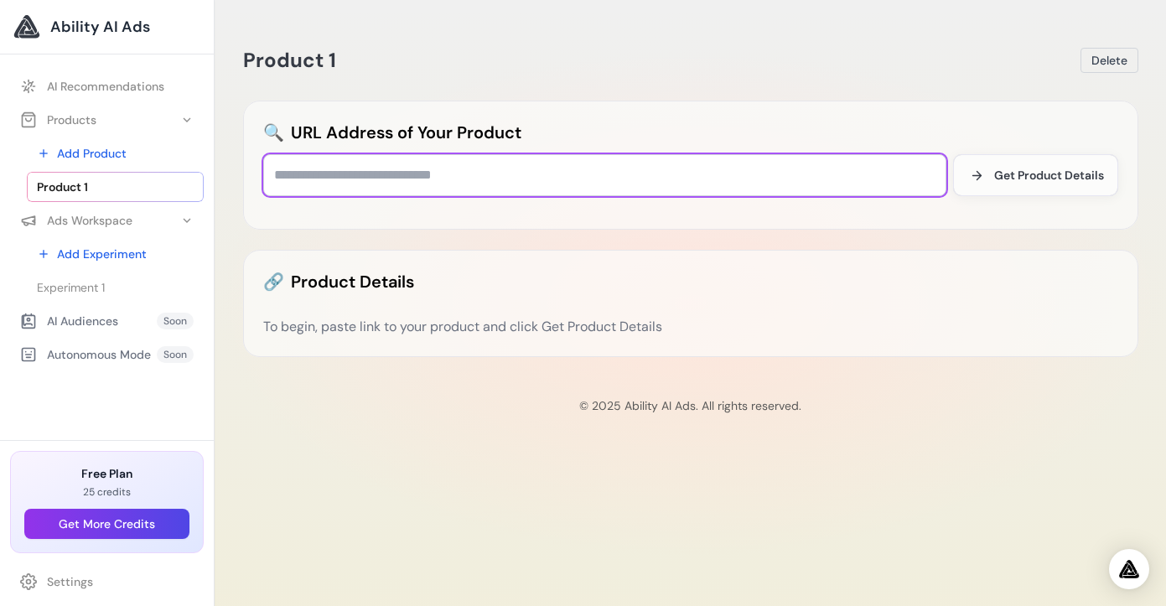
click at [384, 185] on input "text" at bounding box center [604, 175] width 683 height 42
paste input "**********"
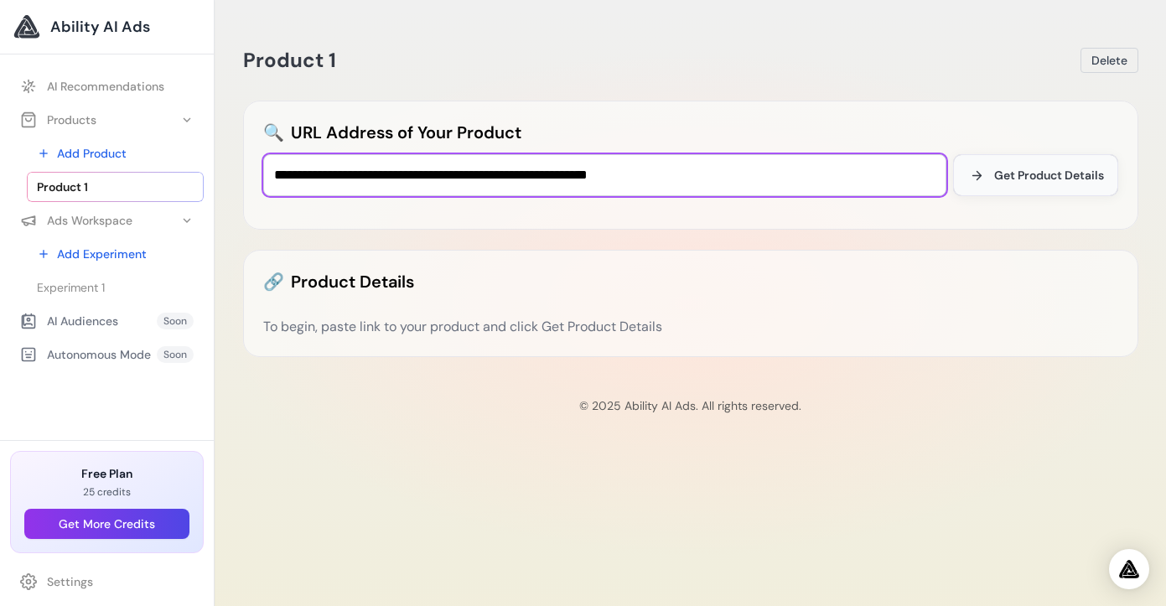
type input "**********"
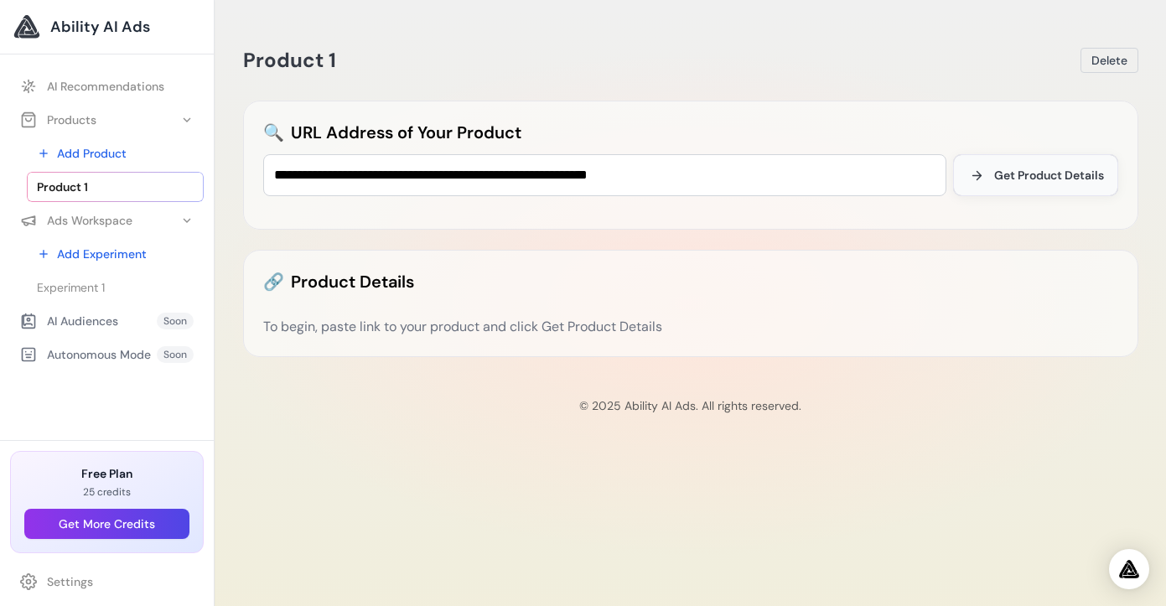
click at [1061, 181] on span "Get Product Details" at bounding box center [1049, 175] width 110 height 17
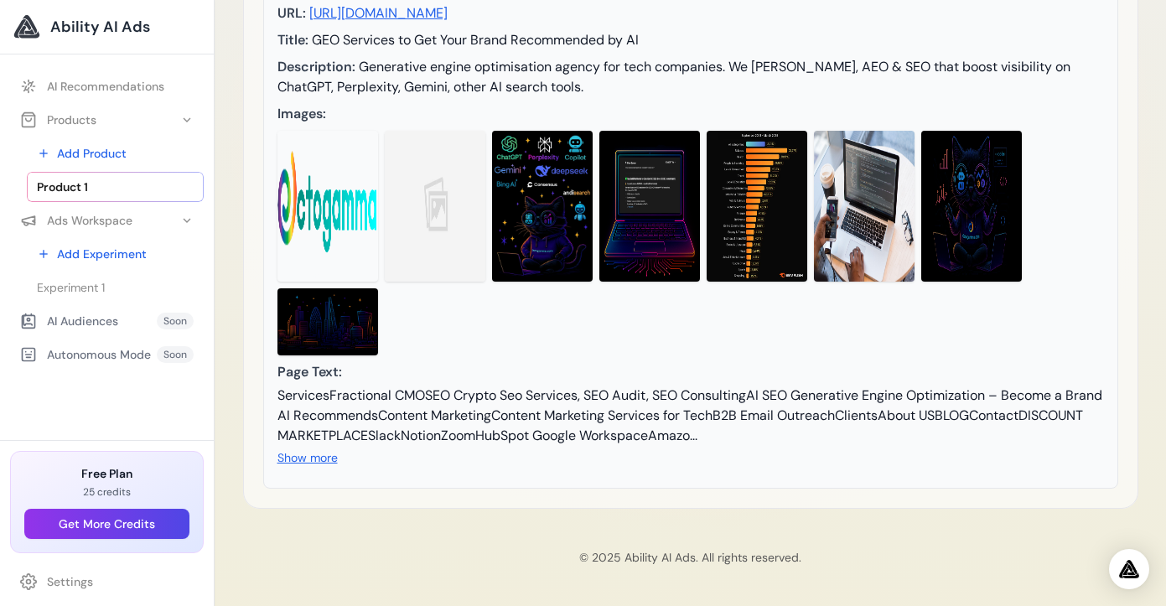
scroll to position [377, 0]
click at [295, 457] on button "Show more" at bounding box center [308, 457] width 60 height 17
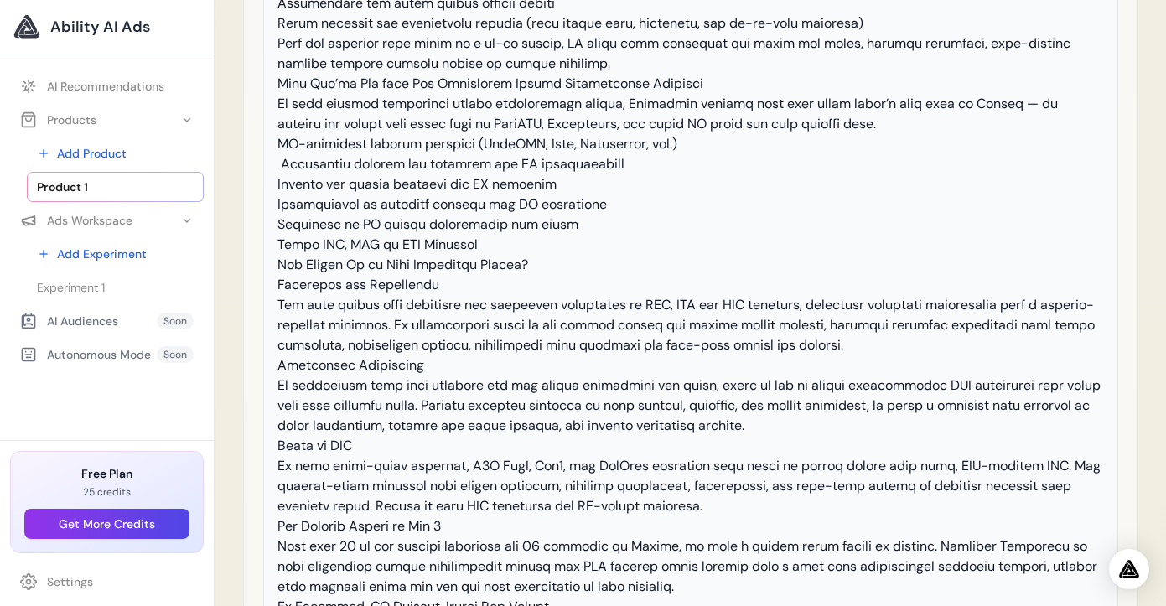
scroll to position [3094, 0]
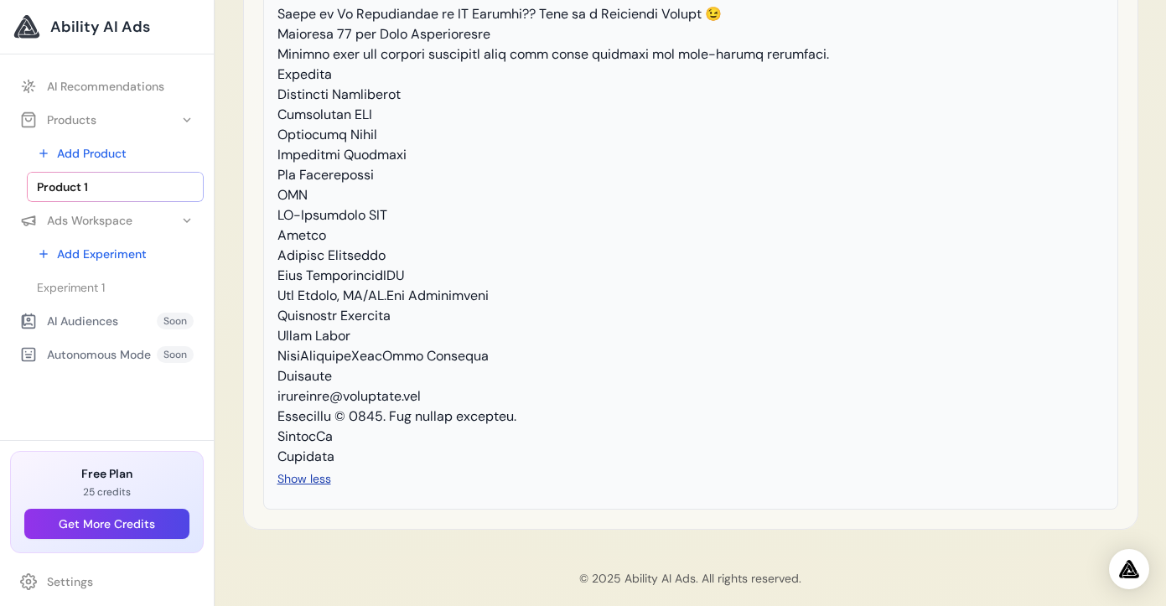
click at [298, 470] on button "Show less" at bounding box center [305, 478] width 54 height 17
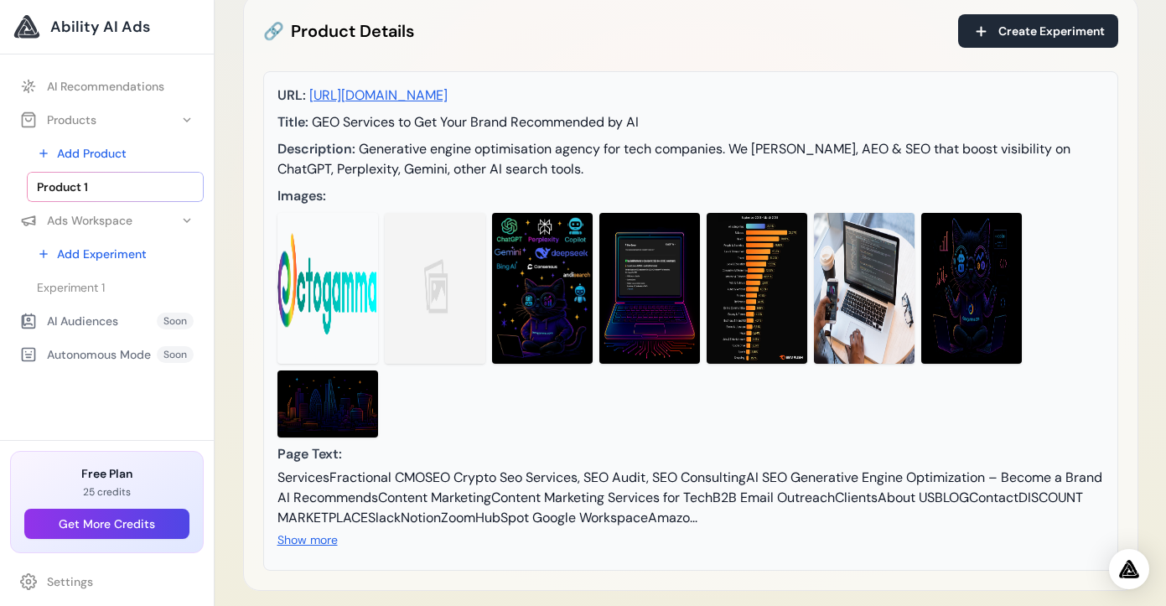
scroll to position [257, 0]
